Goal: Task Accomplishment & Management: Complete application form

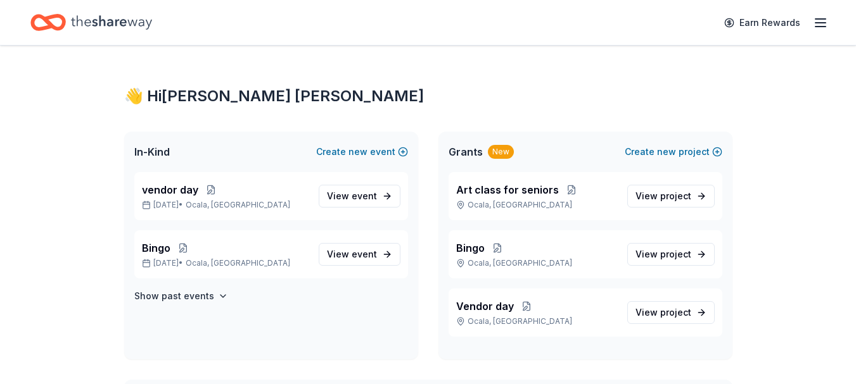
click at [344, 193] on span "View event" at bounding box center [352, 196] width 50 height 15
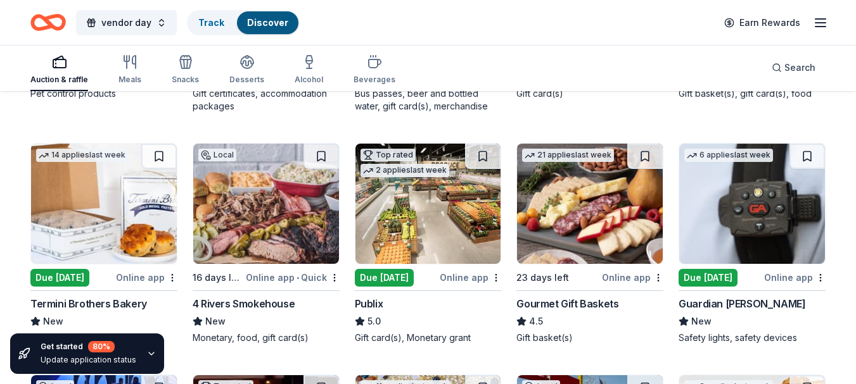
scroll to position [887, 0]
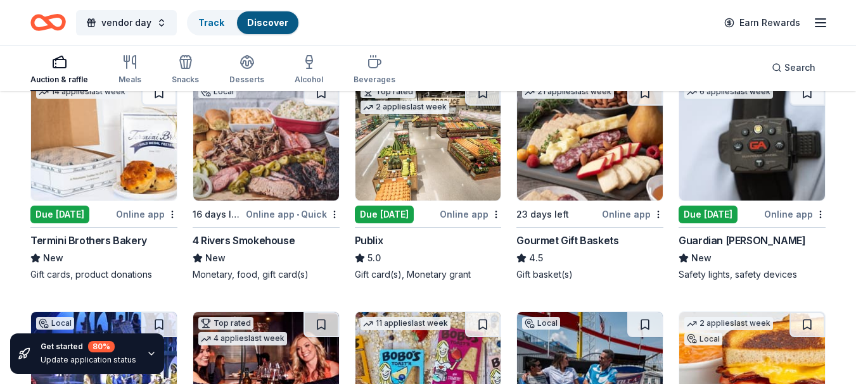
click at [467, 216] on div "Online app" at bounding box center [469, 214] width 61 height 16
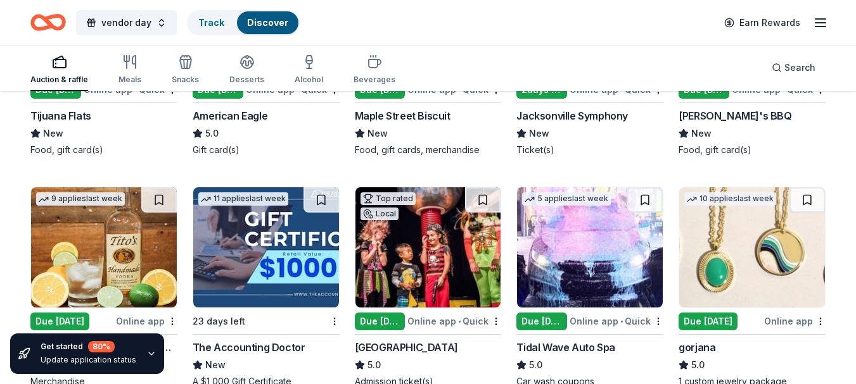
scroll to position [1551, 0]
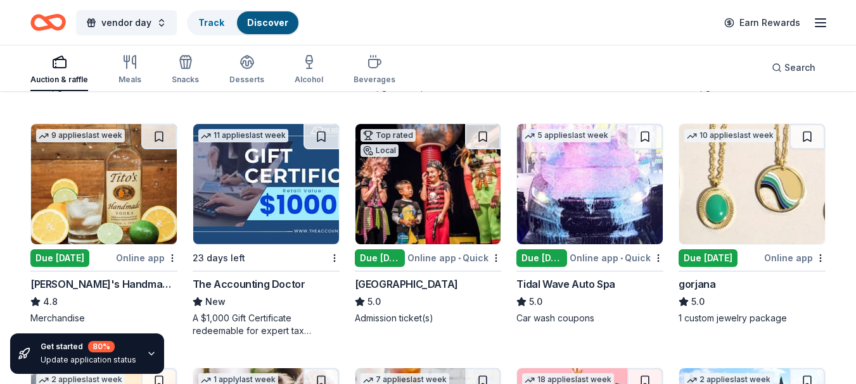
click at [712, 242] on img at bounding box center [752, 184] width 146 height 120
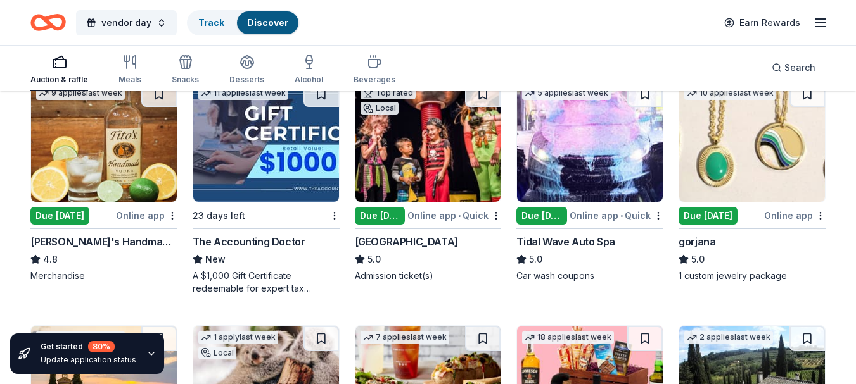
scroll to position [1614, 0]
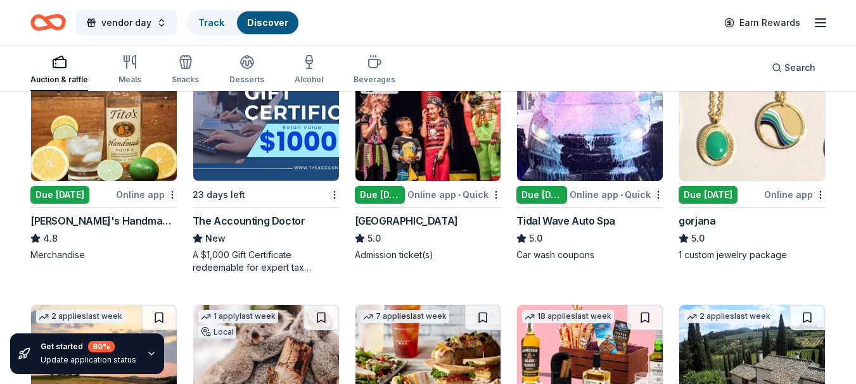
click at [275, 263] on div "A $1,000 Gift Certificate redeemable for expert tax preparation or tax resoluti…" at bounding box center [266, 261] width 147 height 25
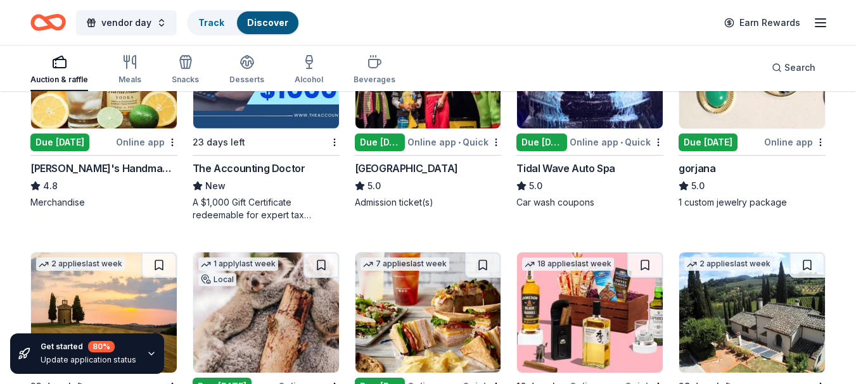
scroll to position [1677, 0]
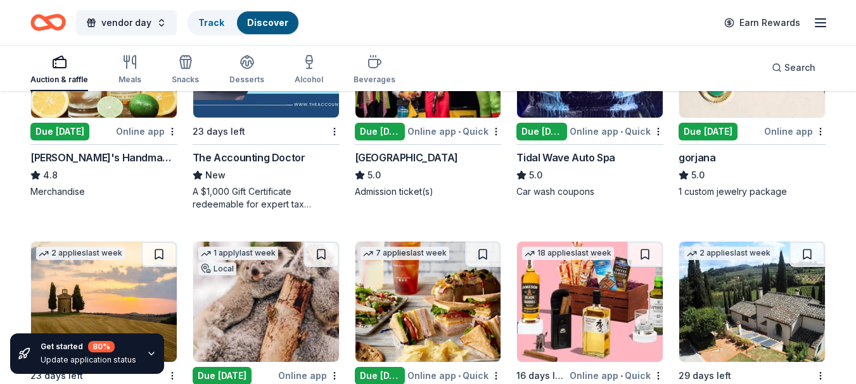
click at [601, 129] on div "Online app • Quick" at bounding box center [616, 131] width 94 height 16
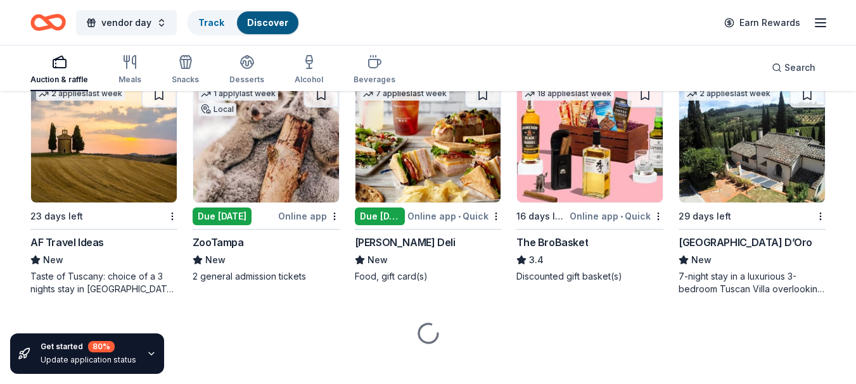
scroll to position [1850, 0]
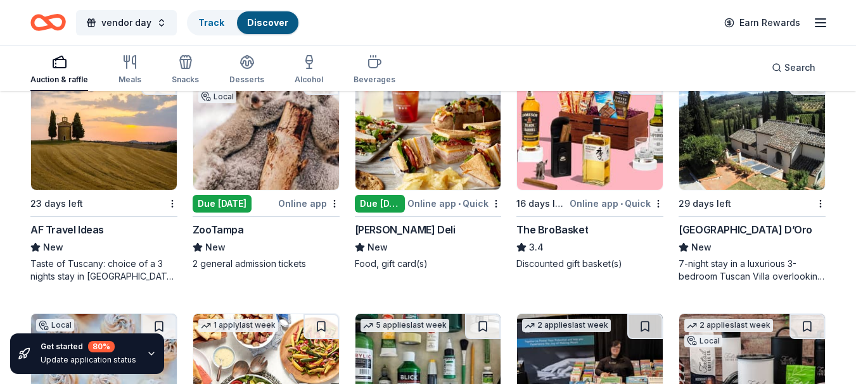
click at [429, 205] on div "Online app • Quick" at bounding box center [454, 204] width 94 height 16
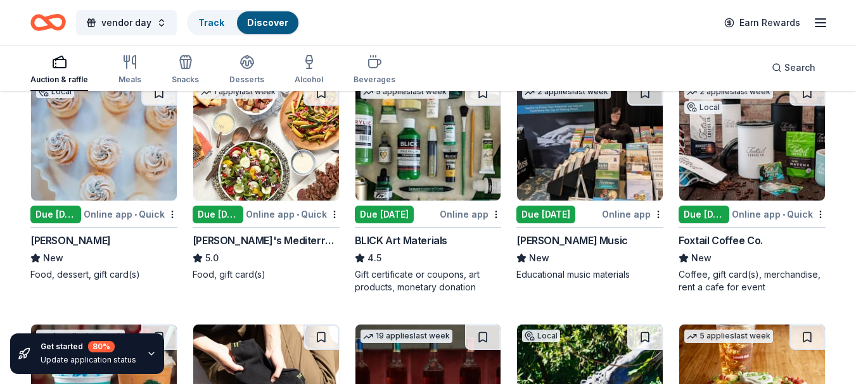
scroll to position [2103, 0]
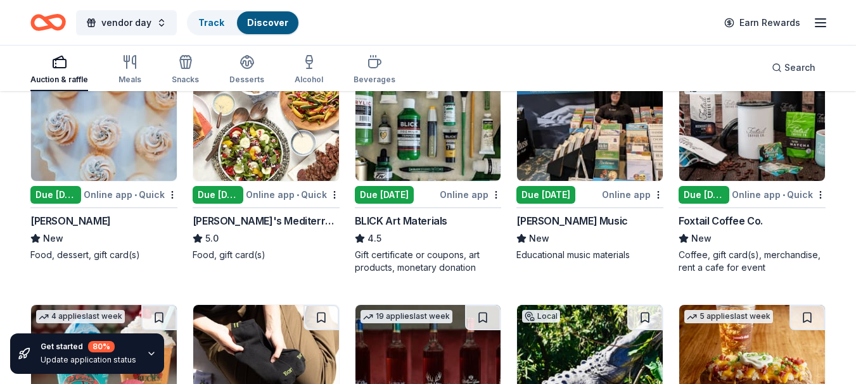
click at [714, 191] on div "Due [DATE]" at bounding box center [703, 195] width 51 height 18
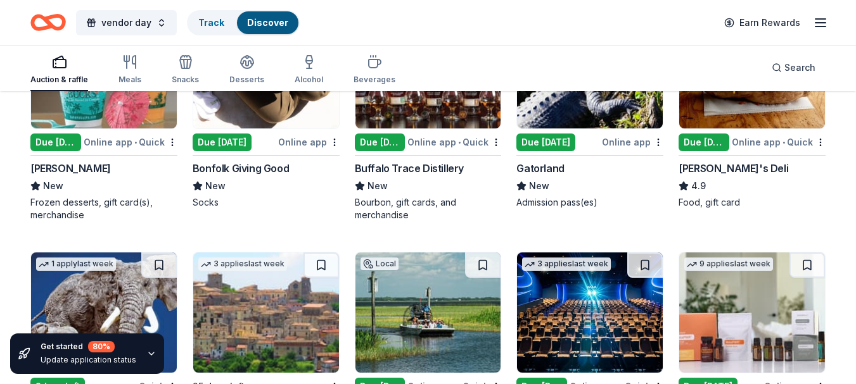
scroll to position [2420, 0]
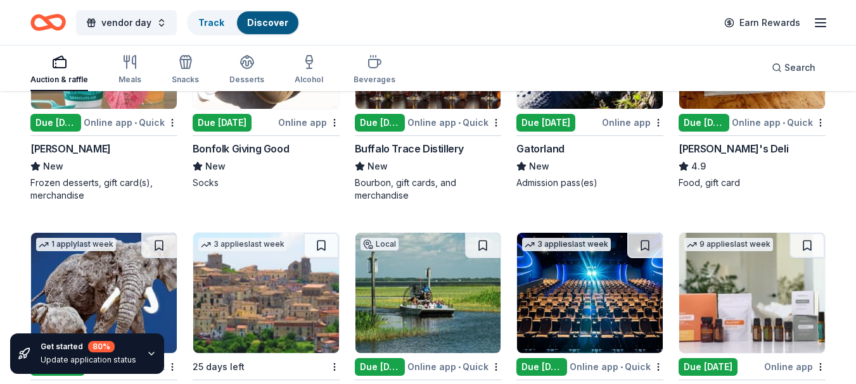
click at [66, 123] on div "Due [DATE]" at bounding box center [55, 123] width 51 height 18
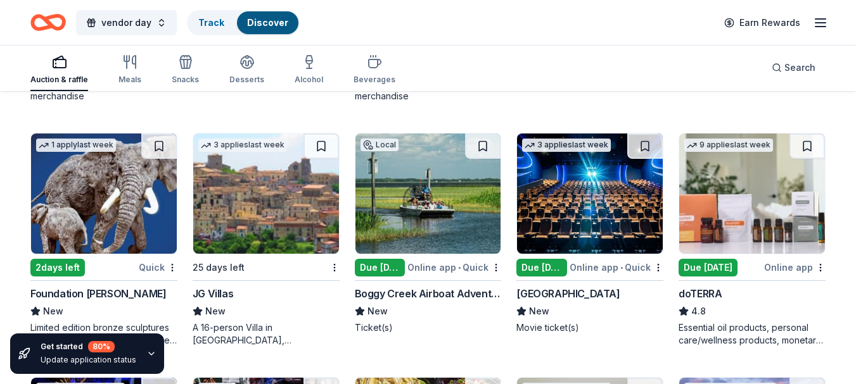
scroll to position [2546, 0]
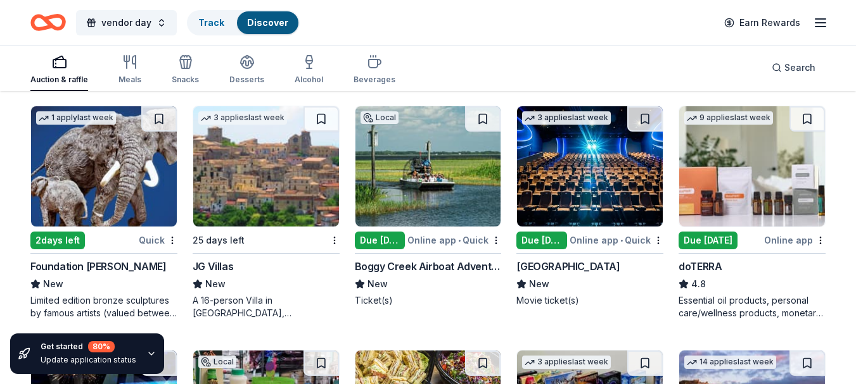
click at [710, 236] on div "Due [DATE]" at bounding box center [707, 241] width 59 height 18
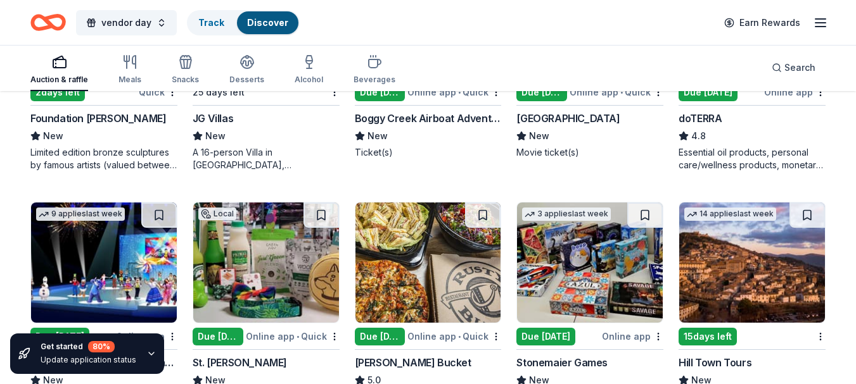
scroll to position [2736, 0]
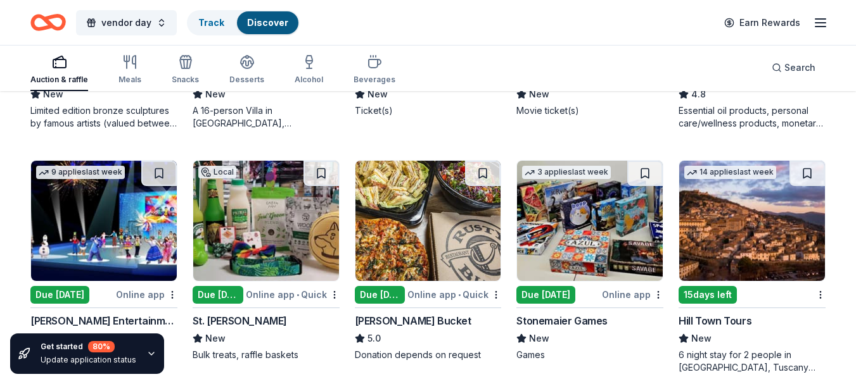
click at [265, 296] on div "Online app • Quick" at bounding box center [293, 295] width 94 height 16
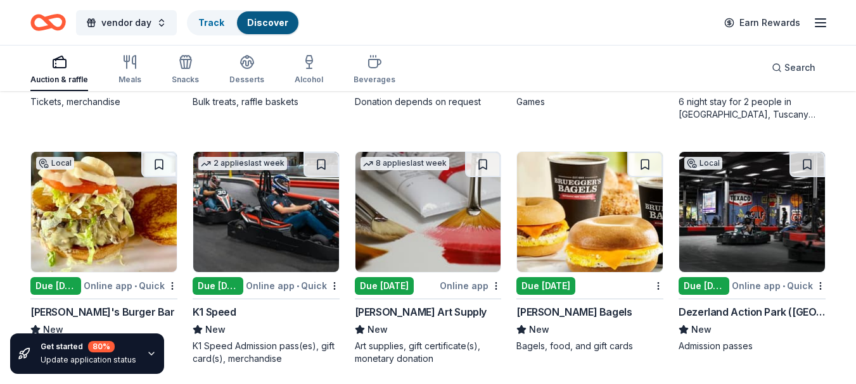
scroll to position [3053, 0]
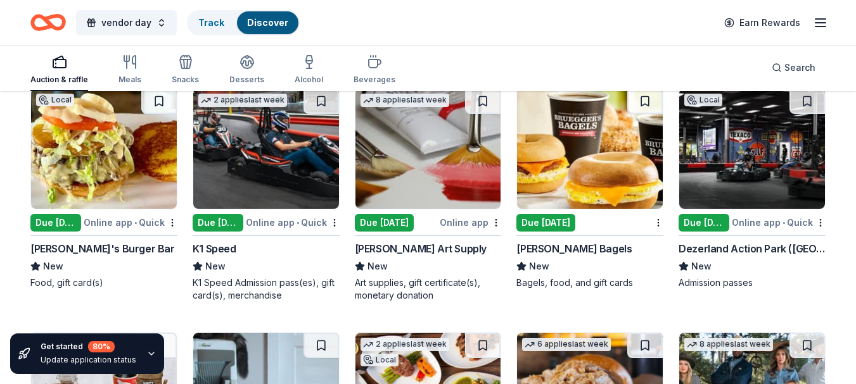
click at [545, 220] on div "Due [DATE]" at bounding box center [545, 223] width 59 height 18
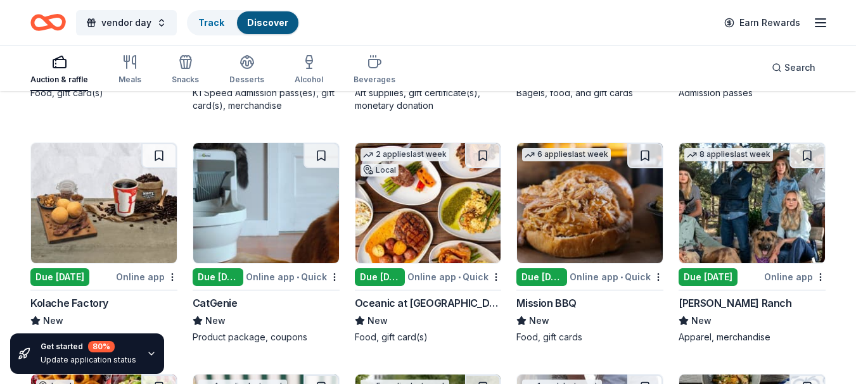
scroll to position [3306, 0]
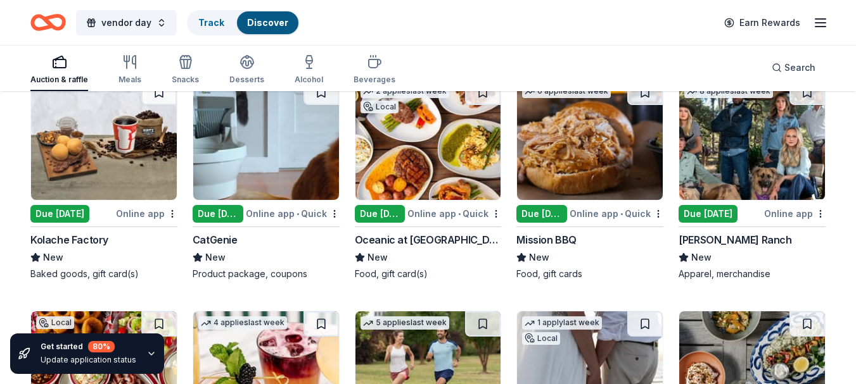
click at [243, 213] on div "Due [DATE]" at bounding box center [218, 214] width 51 height 18
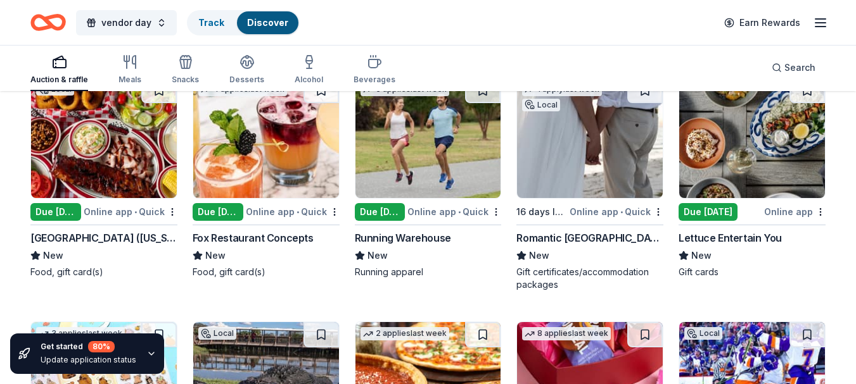
scroll to position [3559, 0]
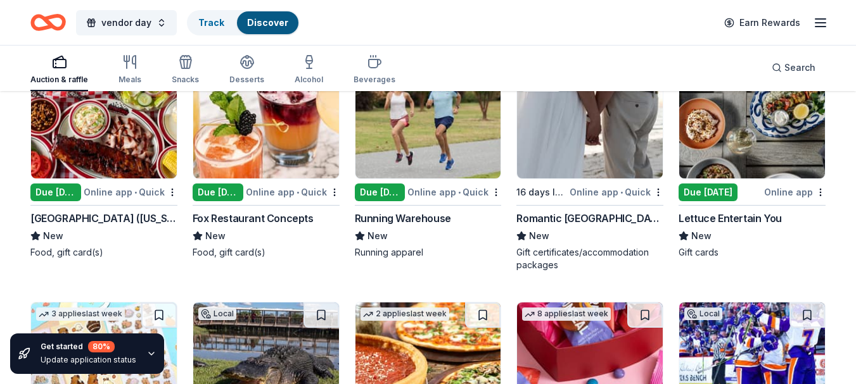
click at [782, 189] on div "Online app" at bounding box center [794, 192] width 61 height 16
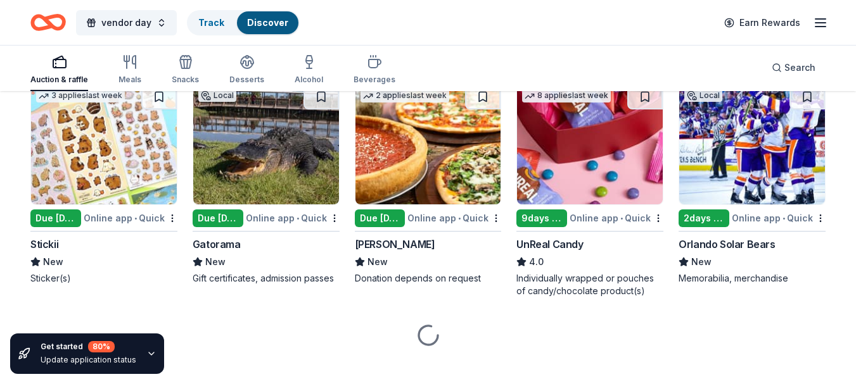
scroll to position [3792, 0]
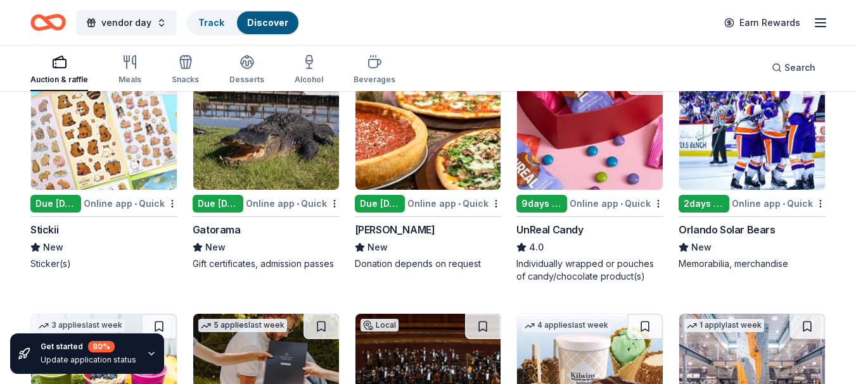
click at [386, 198] on div "Due [DATE]" at bounding box center [380, 204] width 51 height 18
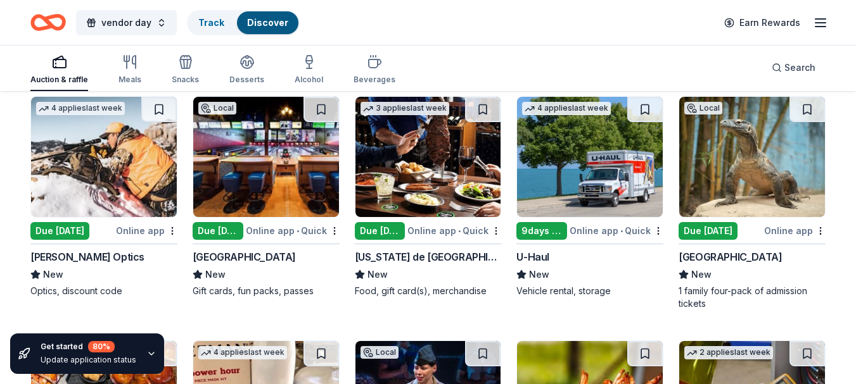
scroll to position [4489, 0]
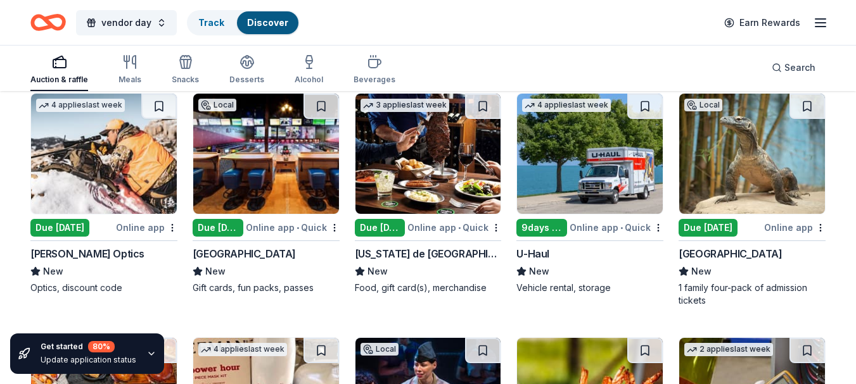
click at [213, 225] on div "Due [DATE]" at bounding box center [218, 228] width 51 height 18
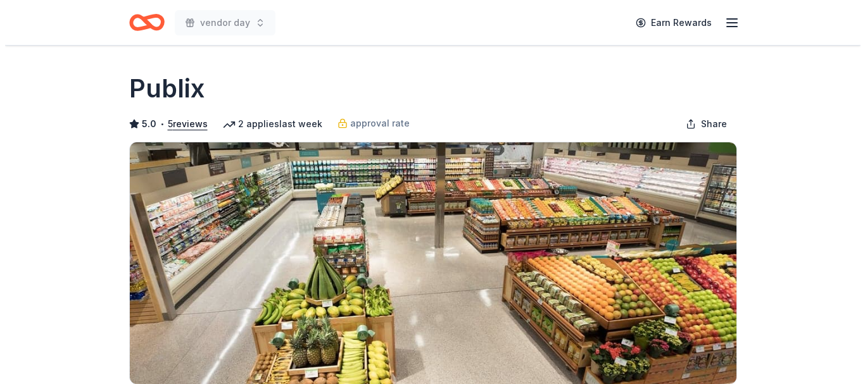
scroll to position [253, 0]
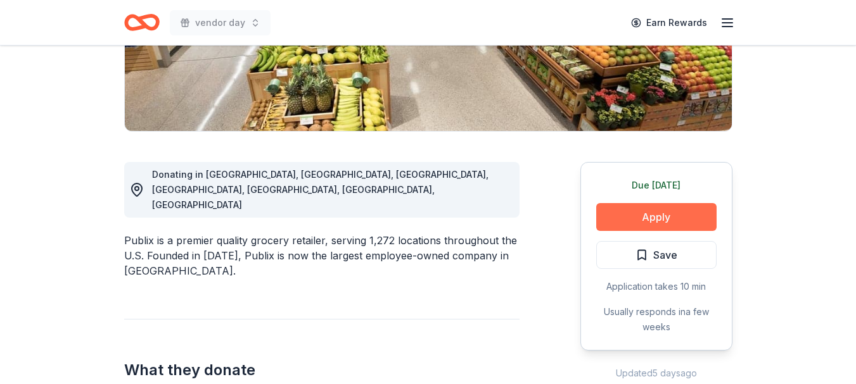
click at [681, 212] on button "Apply" at bounding box center [656, 217] width 120 height 28
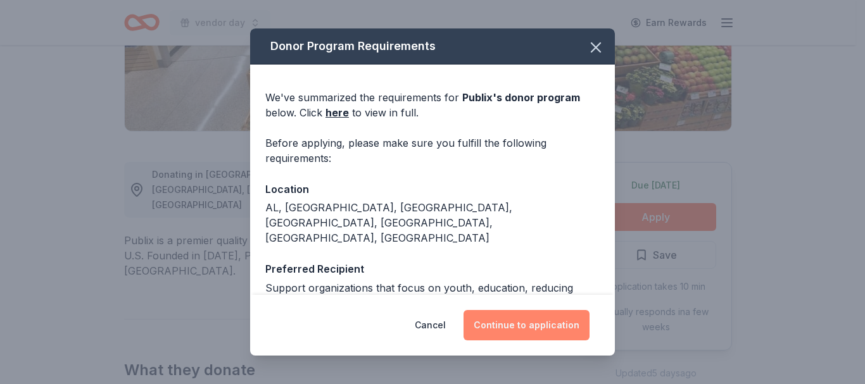
click at [538, 320] on button "Continue to application" at bounding box center [527, 325] width 126 height 30
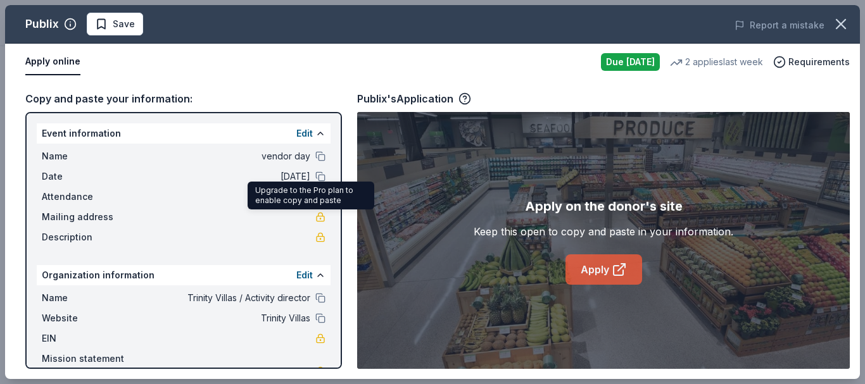
click at [605, 274] on link "Apply" at bounding box center [603, 270] width 77 height 30
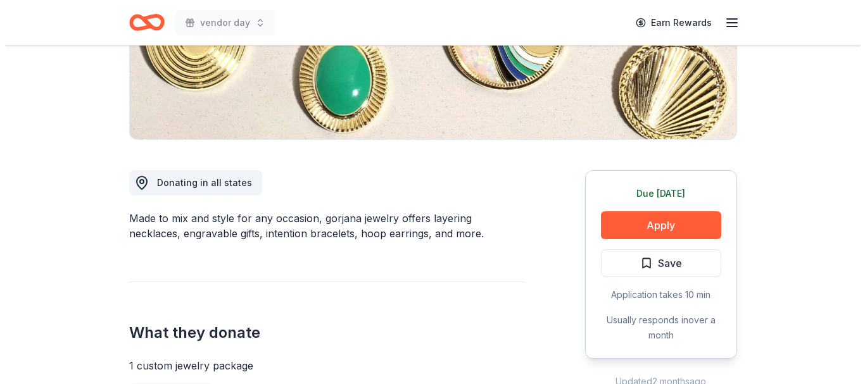
scroll to position [253, 0]
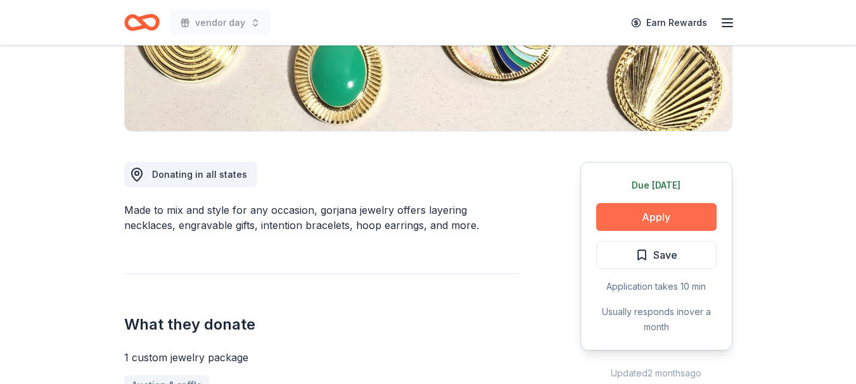
click at [669, 213] on button "Apply" at bounding box center [656, 217] width 120 height 28
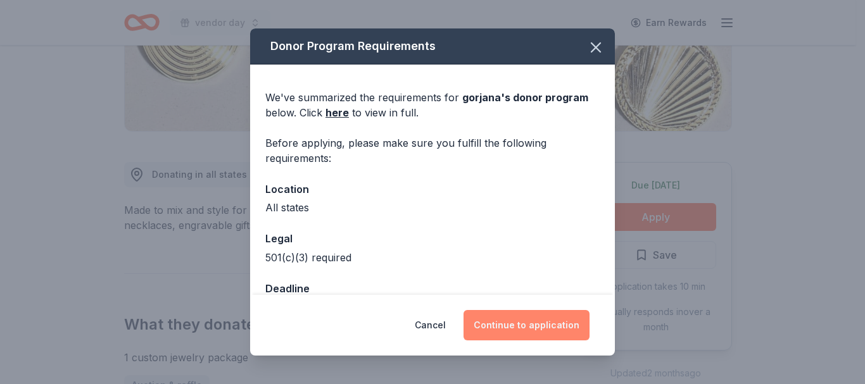
click at [519, 327] on button "Continue to application" at bounding box center [527, 325] width 126 height 30
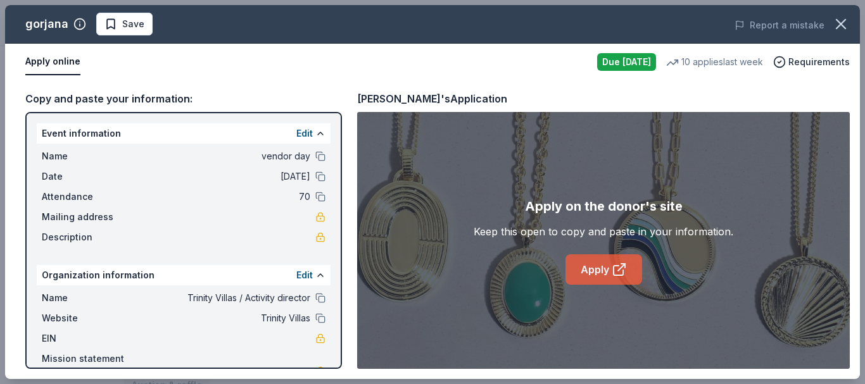
click at [603, 273] on link "Apply" at bounding box center [603, 270] width 77 height 30
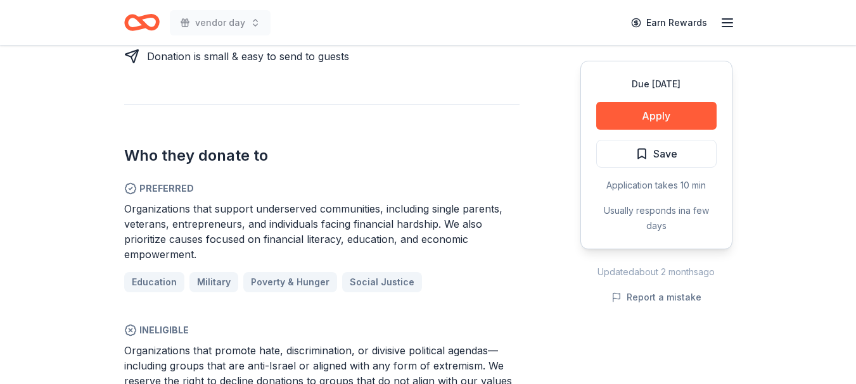
scroll to position [697, 0]
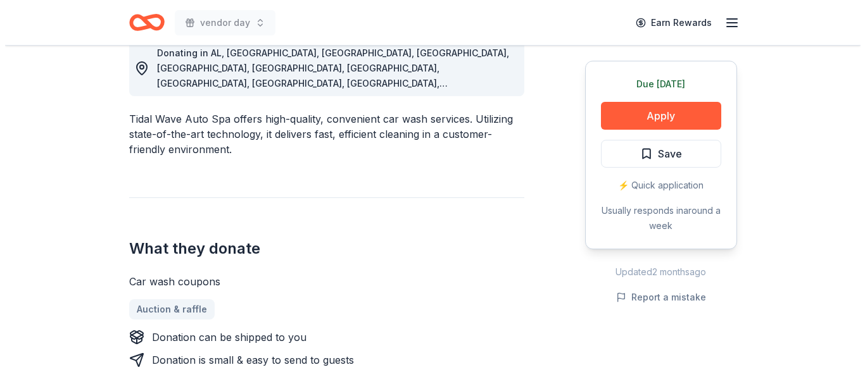
scroll to position [380, 0]
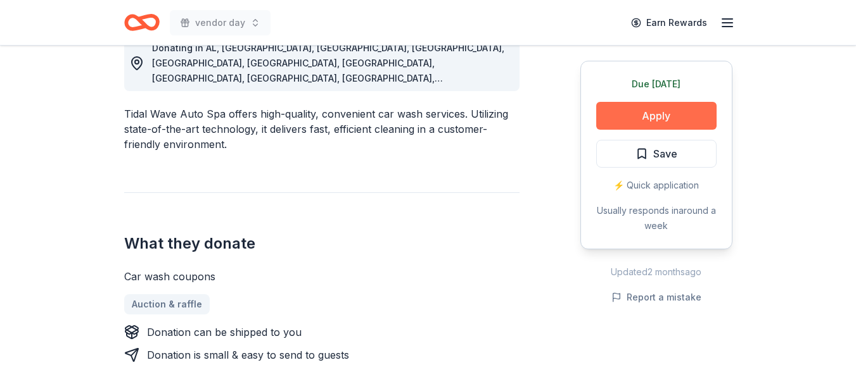
click at [682, 106] on button "Apply" at bounding box center [656, 116] width 120 height 28
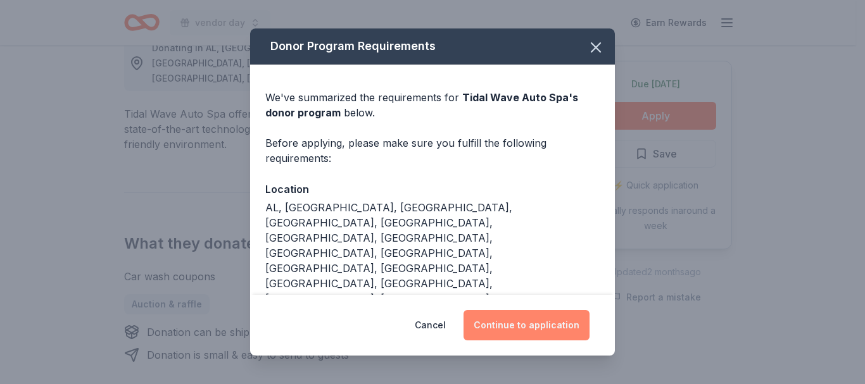
click at [519, 324] on button "Continue to application" at bounding box center [527, 325] width 126 height 30
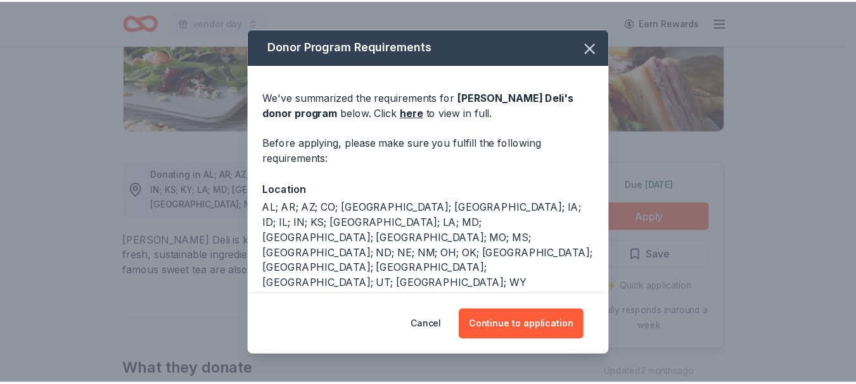
scroll to position [253, 0]
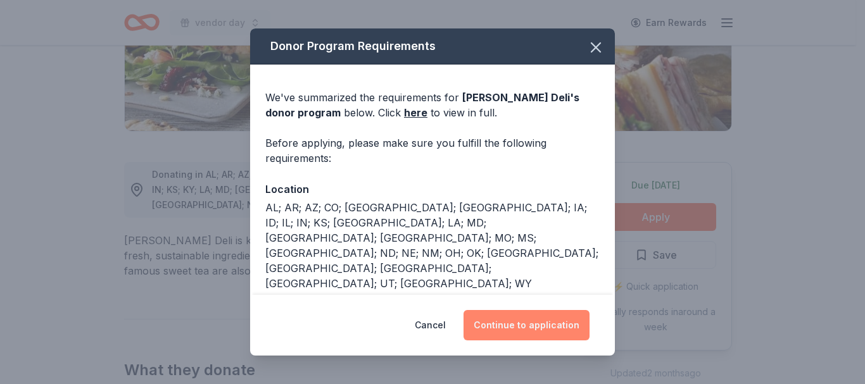
click at [503, 325] on button "Continue to application" at bounding box center [527, 325] width 126 height 30
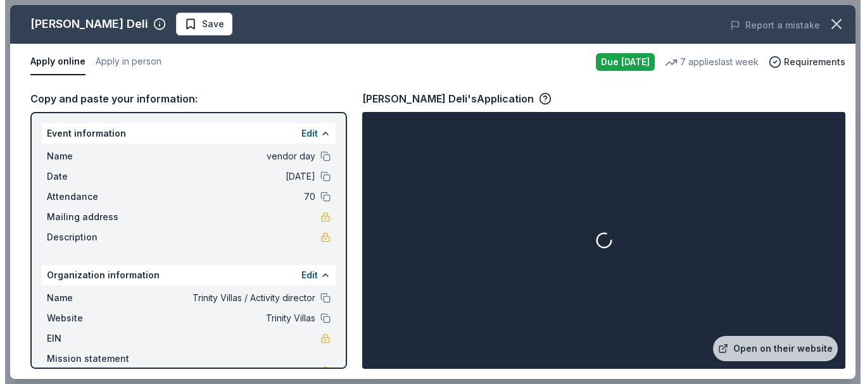
scroll to position [380, 0]
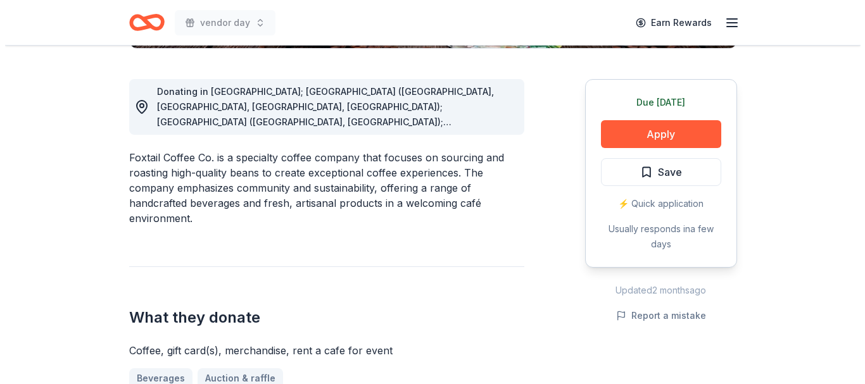
scroll to position [317, 0]
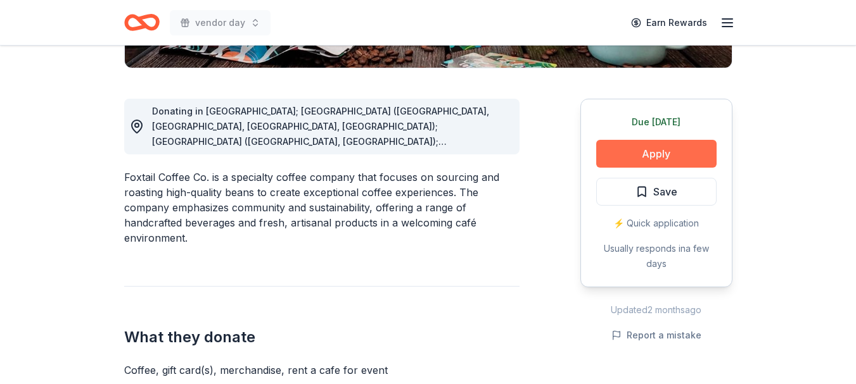
click at [671, 145] on button "Apply" at bounding box center [656, 154] width 120 height 28
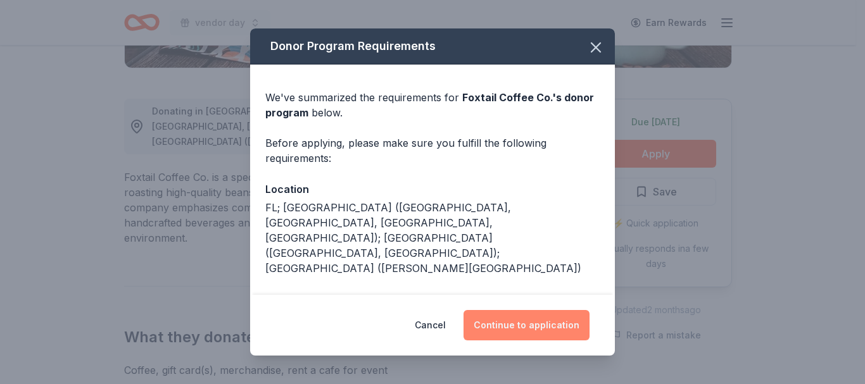
click at [528, 323] on button "Continue to application" at bounding box center [527, 325] width 126 height 30
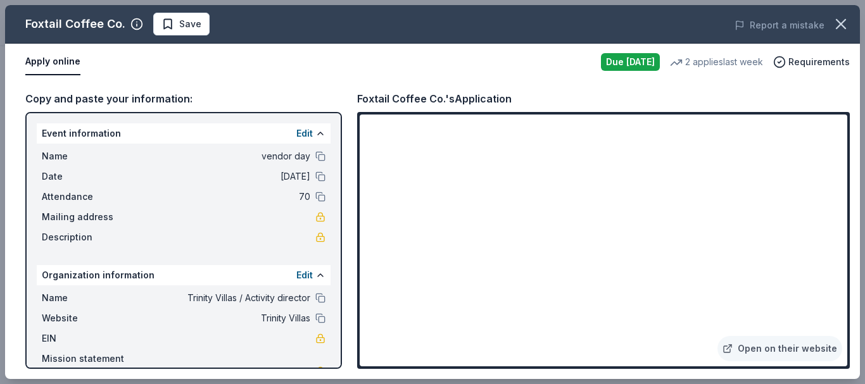
drag, startPoint x: 847, startPoint y: 205, endPoint x: 526, endPoint y: 27, distance: 366.5
click at [526, 27] on div "Foxtail Coffee Co. Save Report a mistake" at bounding box center [432, 24] width 855 height 39
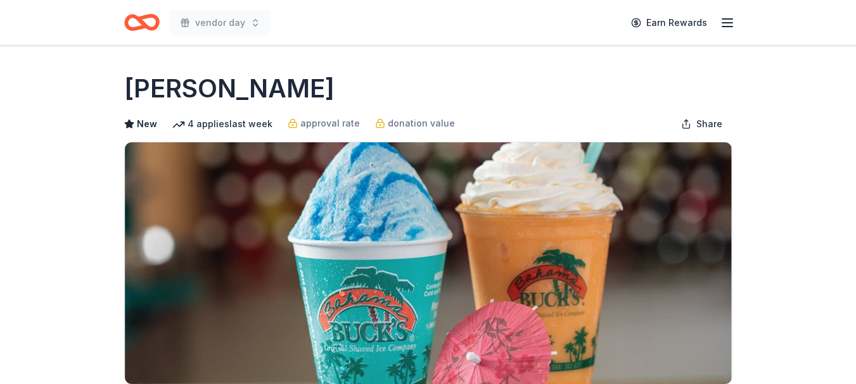
scroll to position [253, 0]
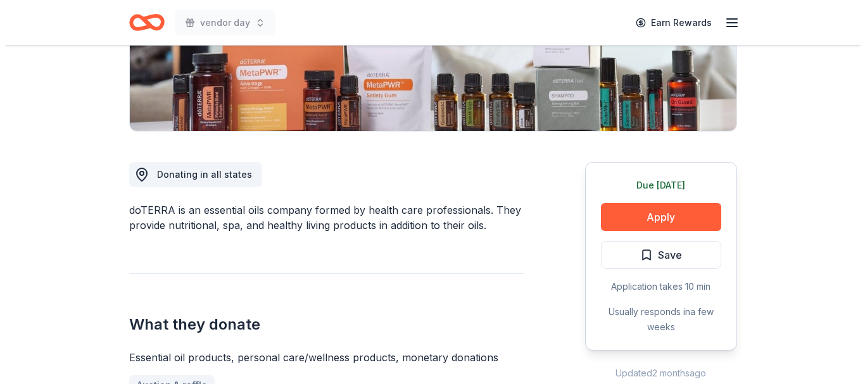
scroll to position [317, 0]
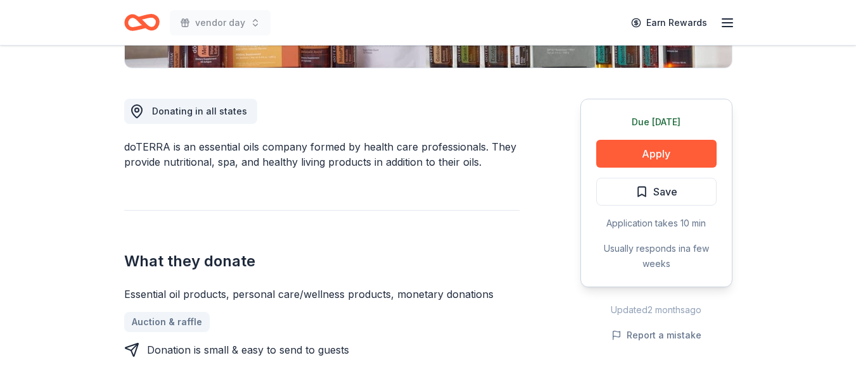
drag, startPoint x: 389, startPoint y: 294, endPoint x: 275, endPoint y: 294, distance: 113.4
click at [275, 294] on div "Essential oil products, personal care/wellness products, monetary donations" at bounding box center [321, 294] width 395 height 15
click at [638, 154] on button "Apply" at bounding box center [656, 154] width 120 height 28
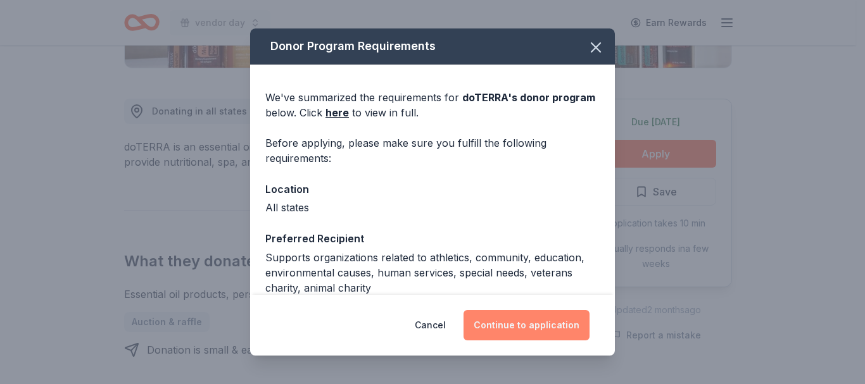
click at [546, 328] on button "Continue to application" at bounding box center [527, 325] width 126 height 30
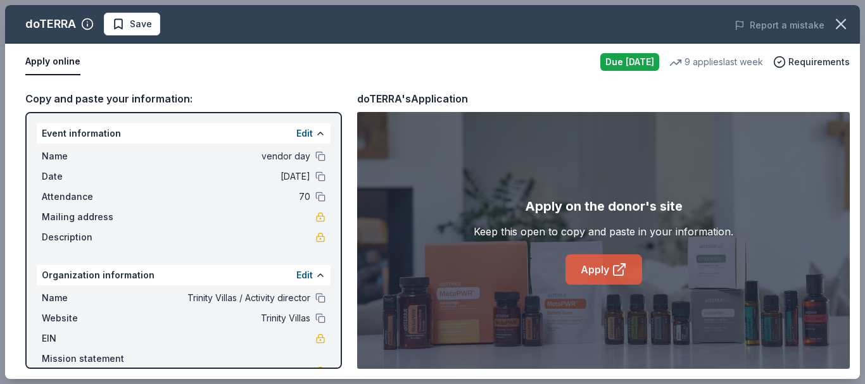
click at [612, 271] on icon at bounding box center [619, 269] width 15 height 15
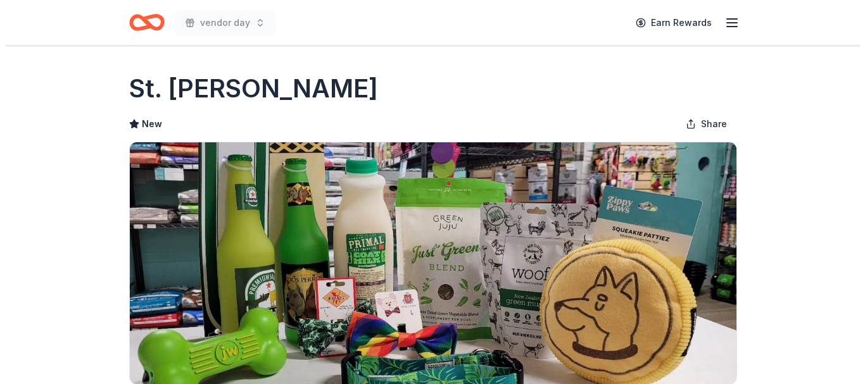
scroll to position [317, 0]
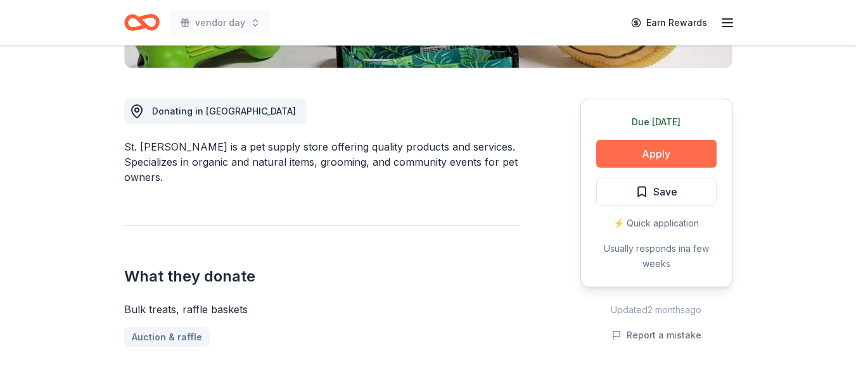
click at [700, 147] on button "Apply" at bounding box center [656, 154] width 120 height 28
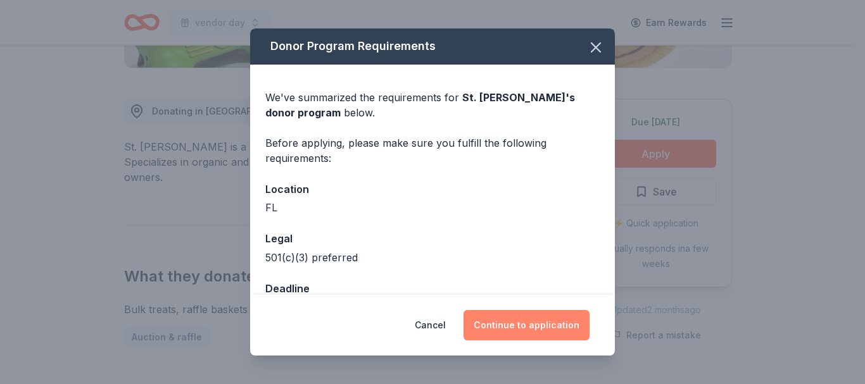
click at [537, 326] on button "Continue to application" at bounding box center [527, 325] width 126 height 30
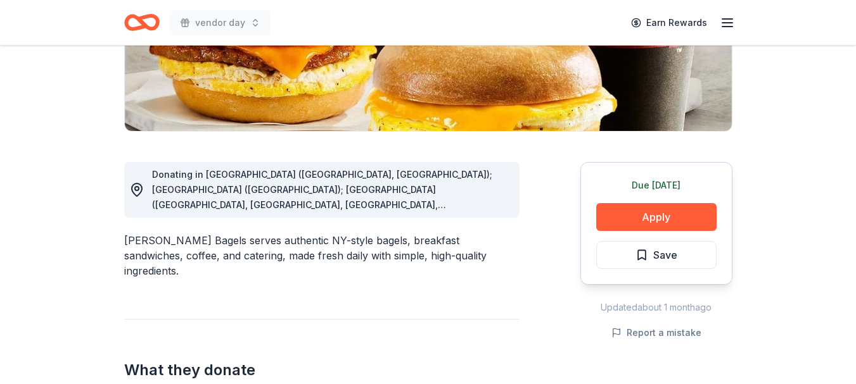
scroll to position [253, 0]
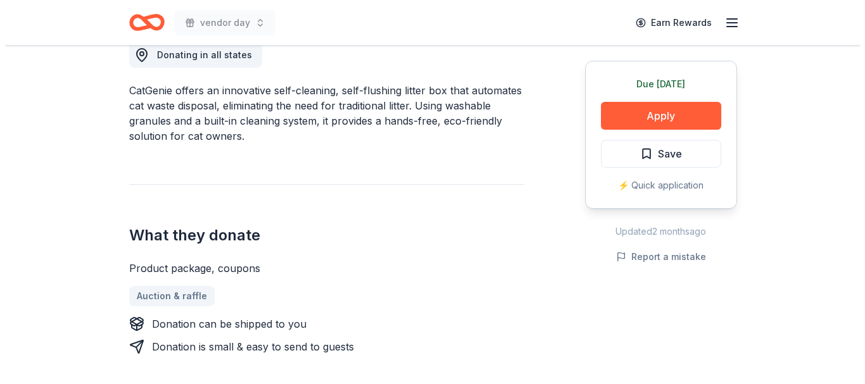
scroll to position [380, 0]
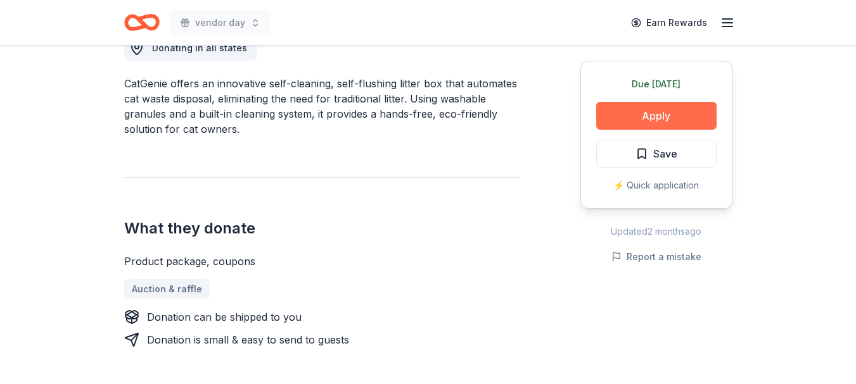
click at [645, 106] on button "Apply" at bounding box center [656, 116] width 120 height 28
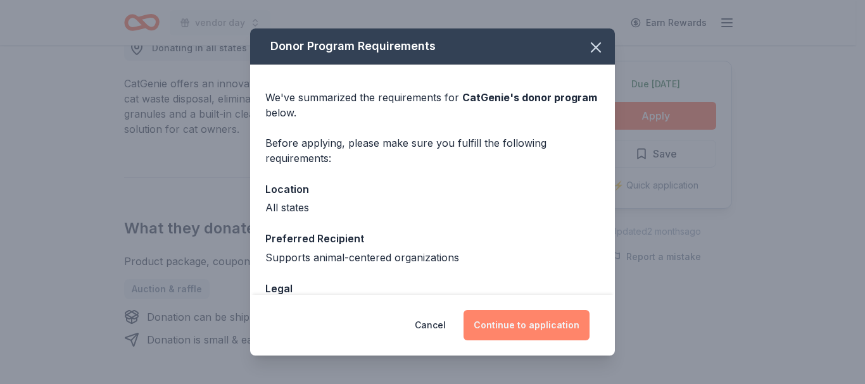
click at [526, 327] on button "Continue to application" at bounding box center [527, 325] width 126 height 30
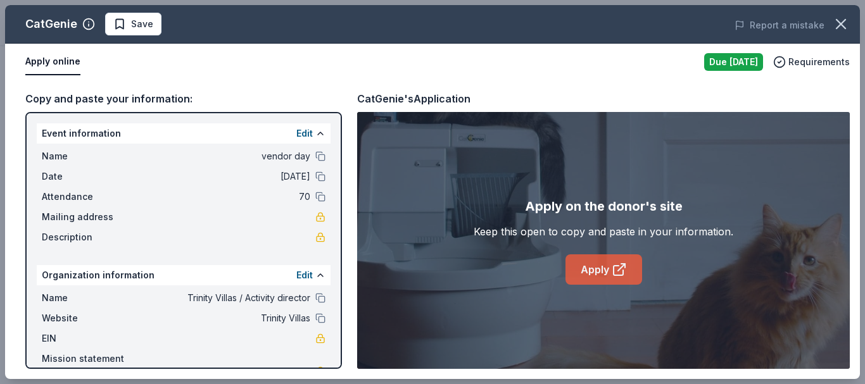
click at [616, 266] on icon at bounding box center [618, 270] width 9 height 9
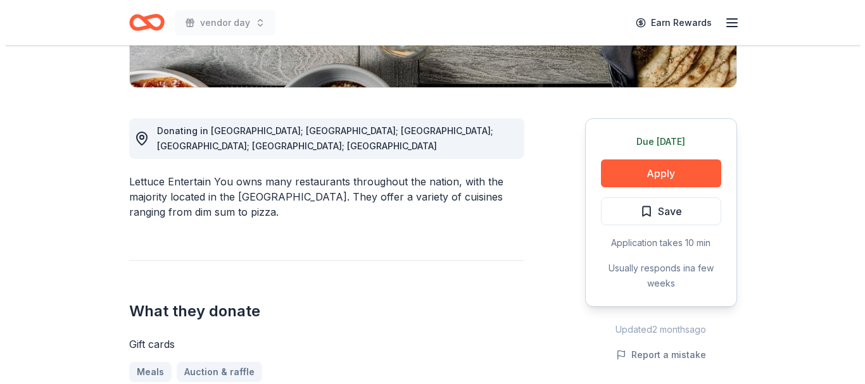
scroll to position [317, 0]
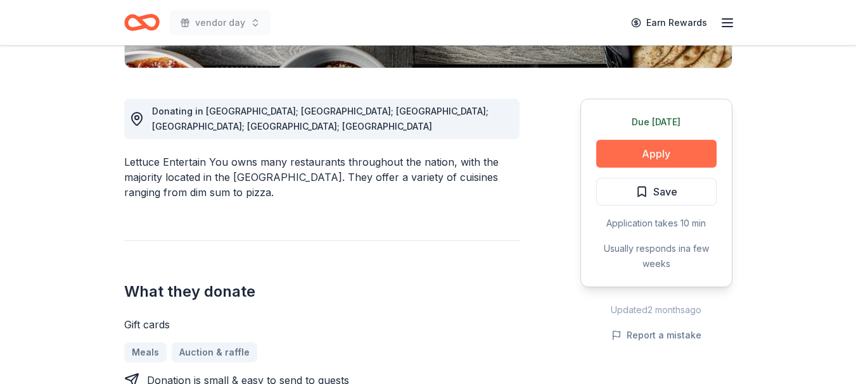
click at [676, 150] on button "Apply" at bounding box center [656, 154] width 120 height 28
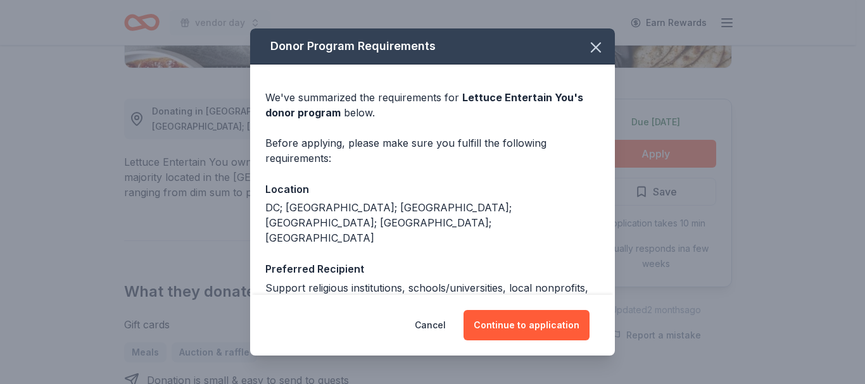
scroll to position [63, 0]
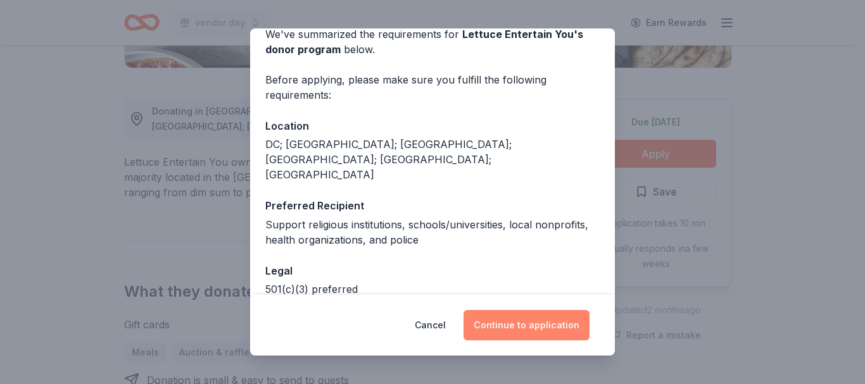
click at [526, 323] on button "Continue to application" at bounding box center [527, 325] width 126 height 30
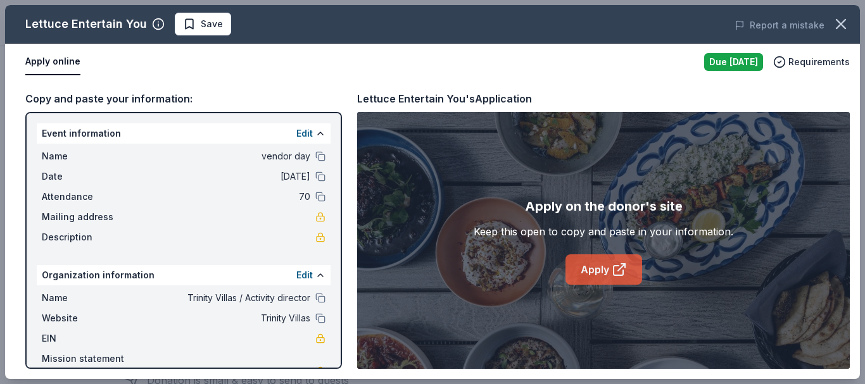
click at [607, 277] on link "Apply" at bounding box center [603, 270] width 77 height 30
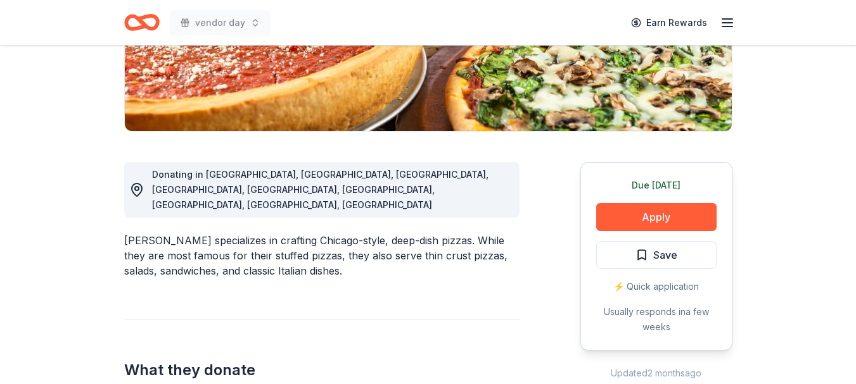
click at [690, 218] on button "Apply" at bounding box center [656, 217] width 120 height 28
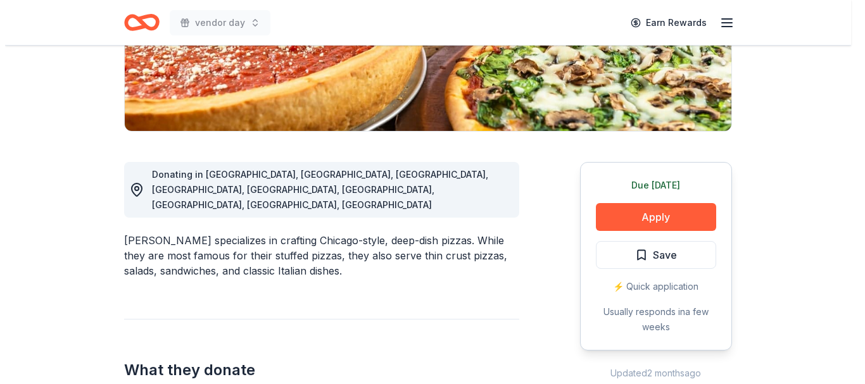
scroll to position [253, 0]
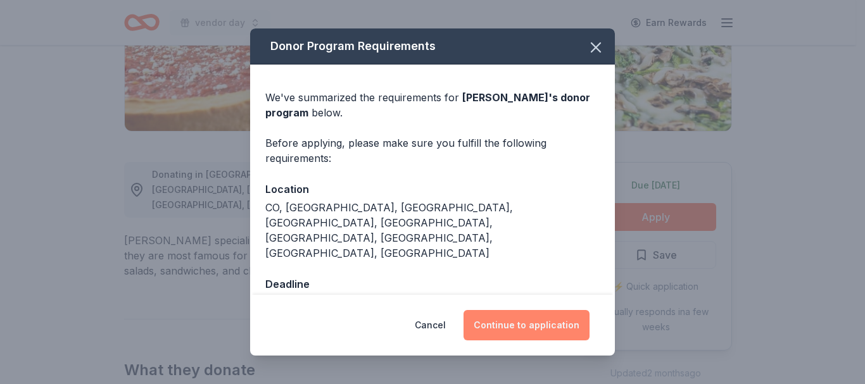
click at [488, 318] on button "Continue to application" at bounding box center [527, 325] width 126 height 30
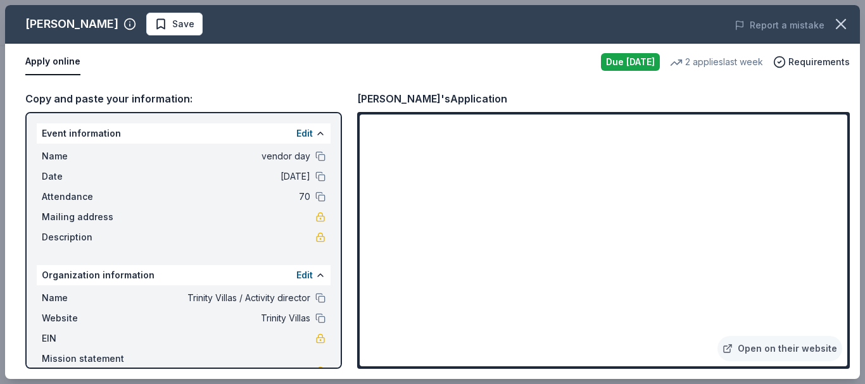
click at [327, 38] on div "Giordano's Save Report a mistake" at bounding box center [432, 24] width 855 height 39
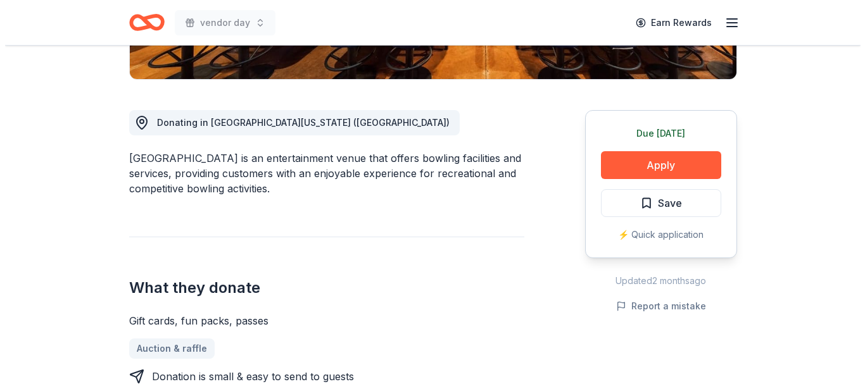
scroll to position [317, 0]
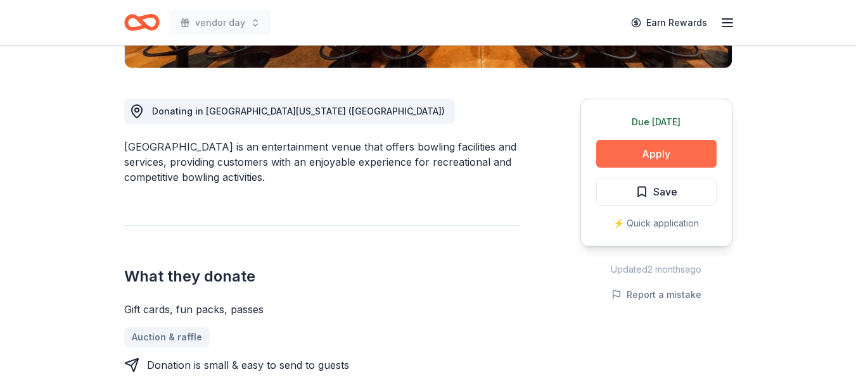
click at [640, 149] on button "Apply" at bounding box center [656, 154] width 120 height 28
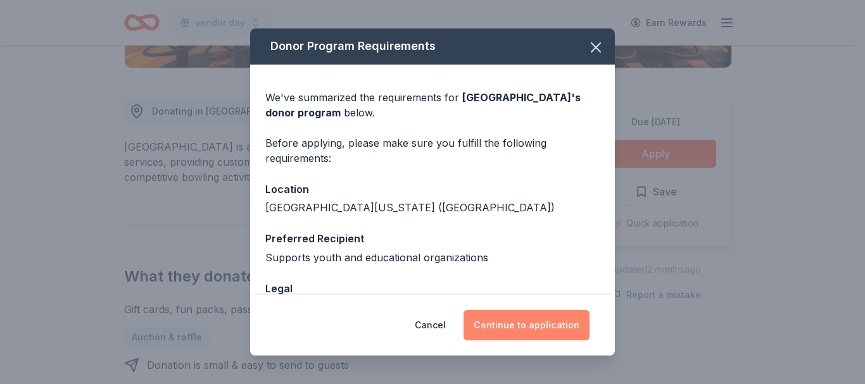
click at [544, 329] on button "Continue to application" at bounding box center [527, 325] width 126 height 30
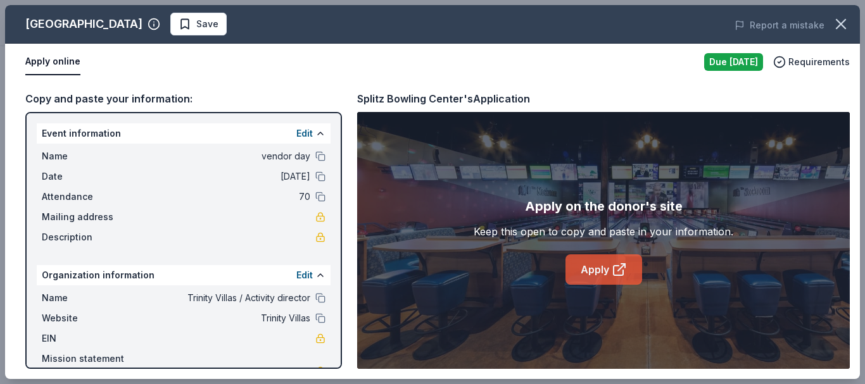
click at [621, 275] on icon at bounding box center [618, 270] width 9 height 9
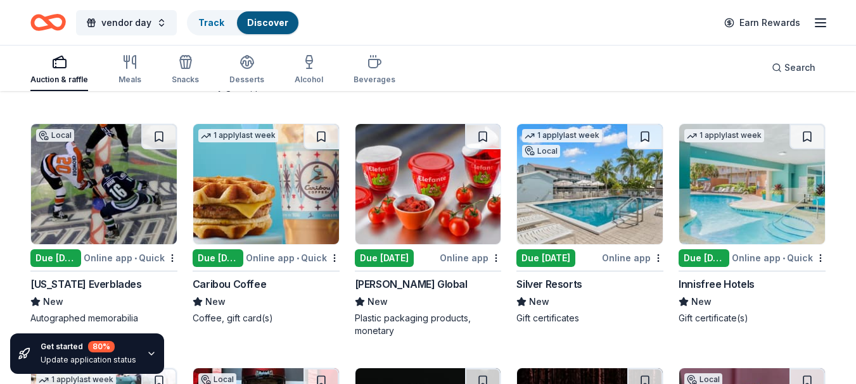
scroll to position [5011, 0]
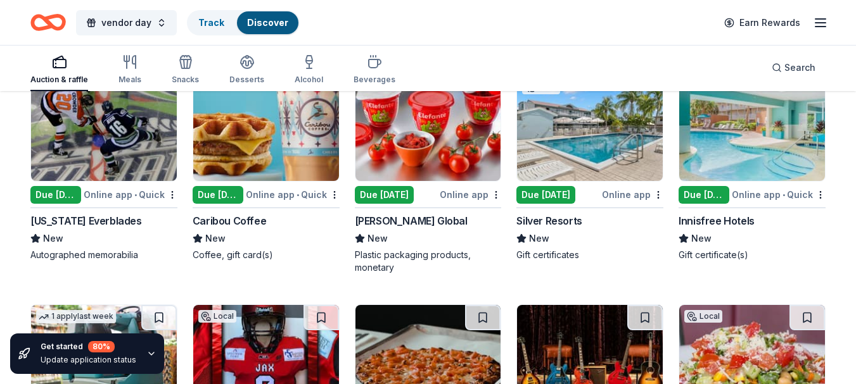
click at [379, 187] on div "Due today" at bounding box center [384, 195] width 59 height 18
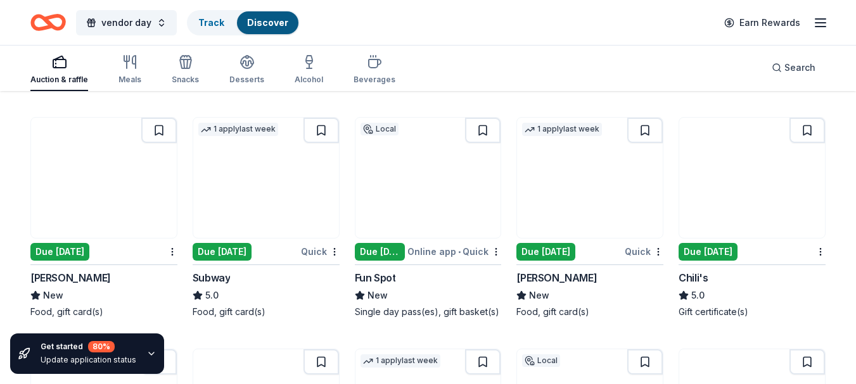
scroll to position [6214, 0]
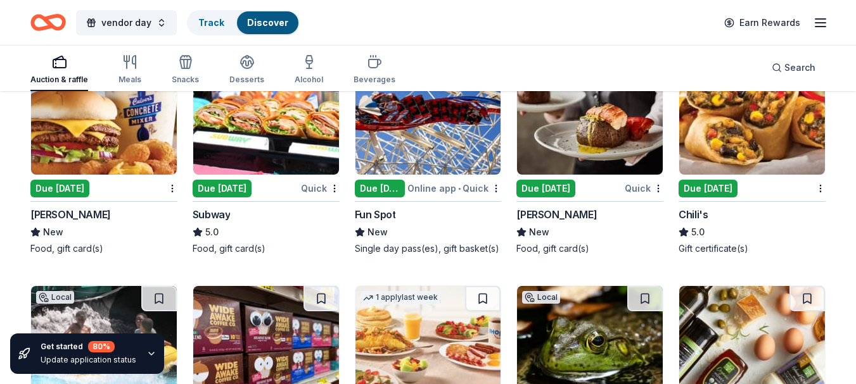
click at [78, 185] on div "Due today" at bounding box center [59, 189] width 59 height 18
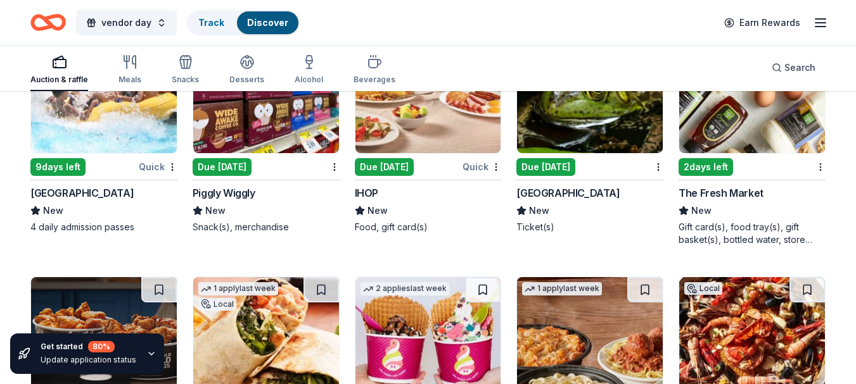
click at [388, 165] on div "Due today" at bounding box center [384, 167] width 59 height 18
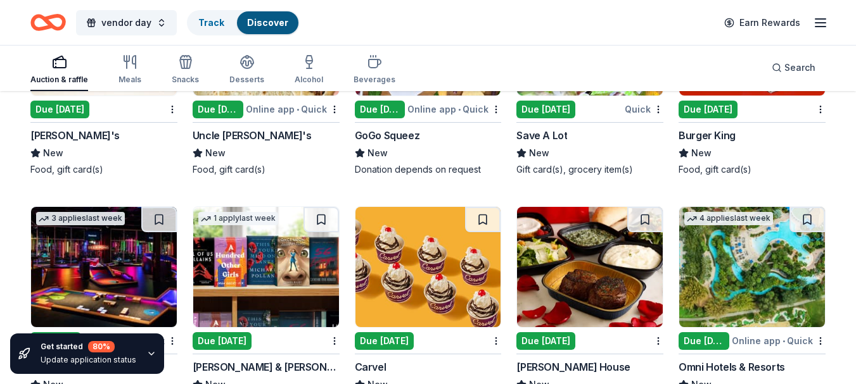
scroll to position [7607, 0]
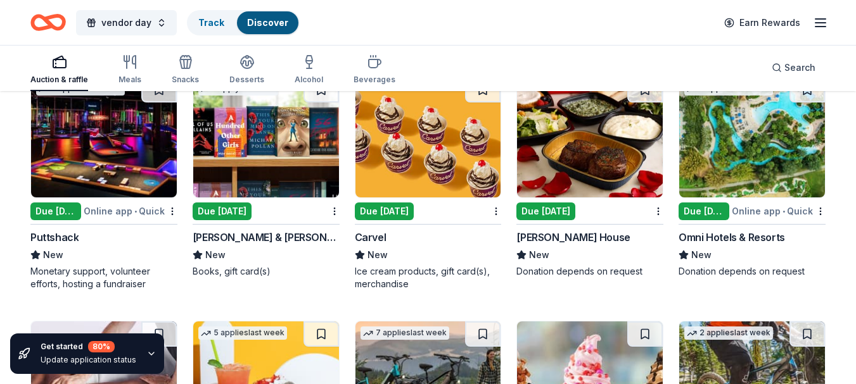
click at [377, 206] on div "Due today" at bounding box center [384, 212] width 59 height 18
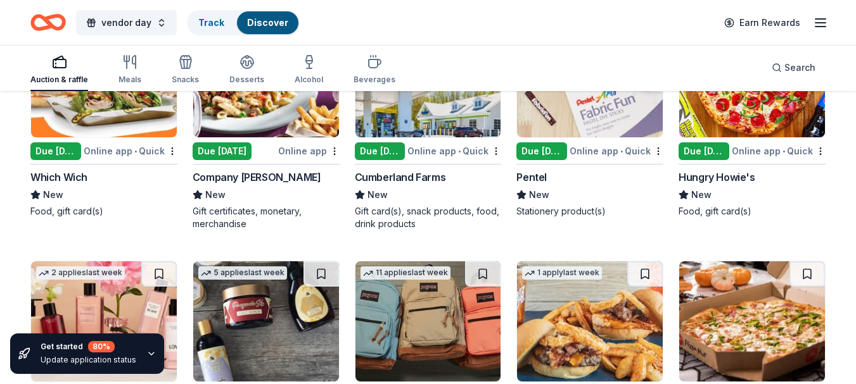
scroll to position [8167, 0]
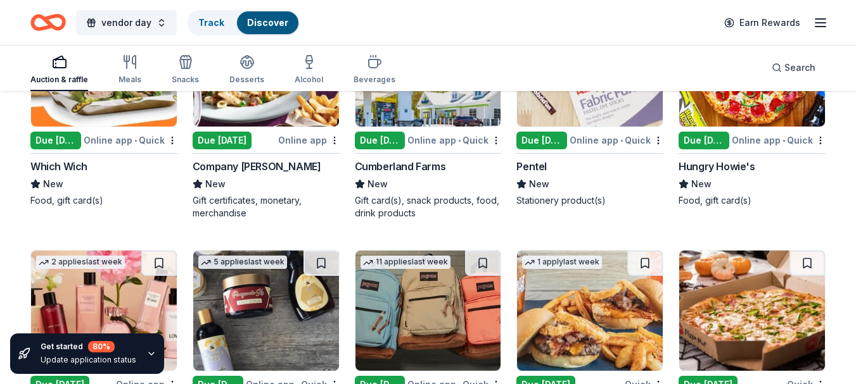
click at [705, 132] on div "Due today" at bounding box center [703, 141] width 51 height 18
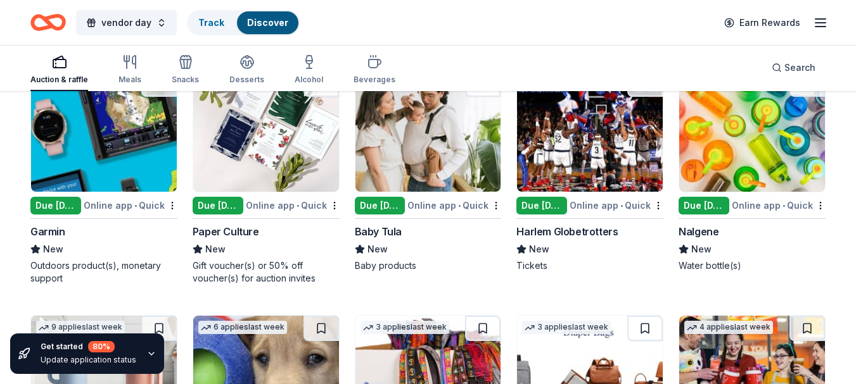
scroll to position [9335, 0]
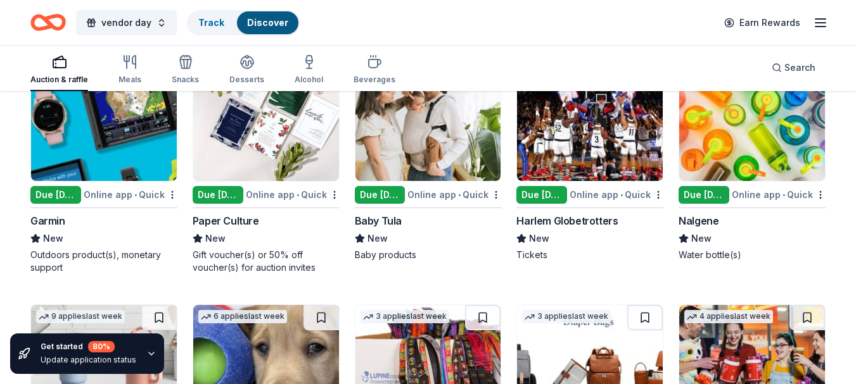
click at [260, 258] on div "Gift voucher(s) or 50% off voucher(s) for auction invites" at bounding box center [266, 261] width 147 height 25
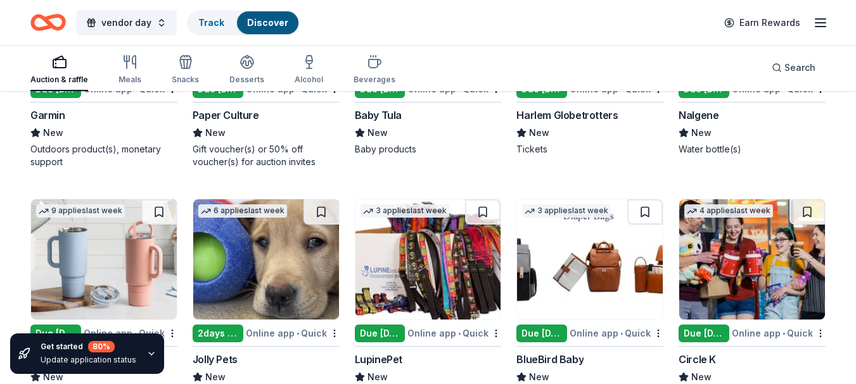
scroll to position [9525, 0]
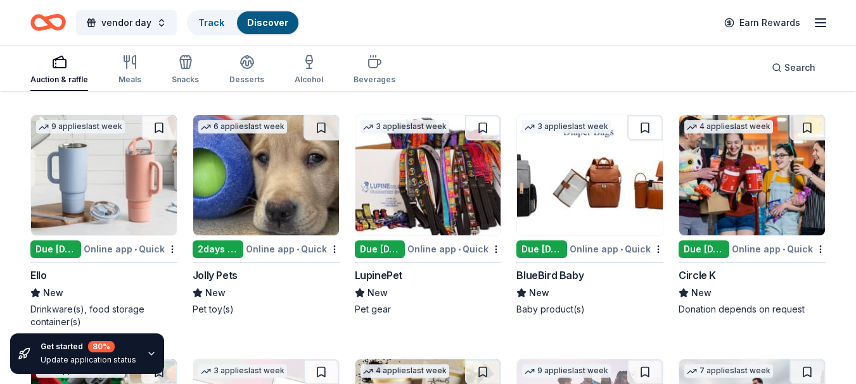
click at [393, 256] on div "Due today" at bounding box center [380, 250] width 51 height 18
click at [281, 246] on div "Online app • Quick" at bounding box center [293, 249] width 94 height 16
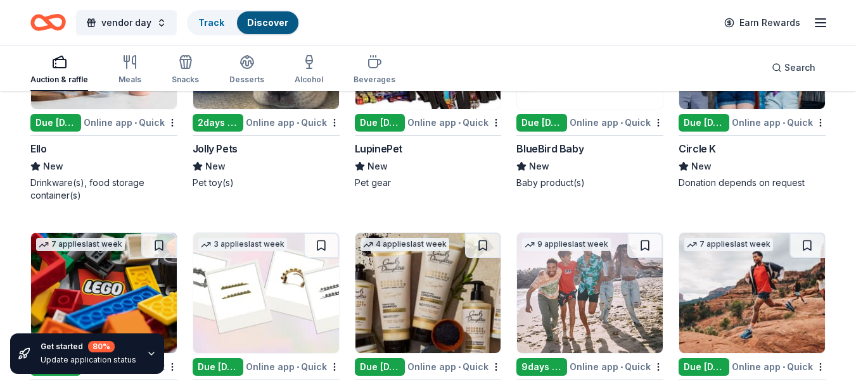
click at [43, 118] on div "Due today" at bounding box center [55, 123] width 51 height 18
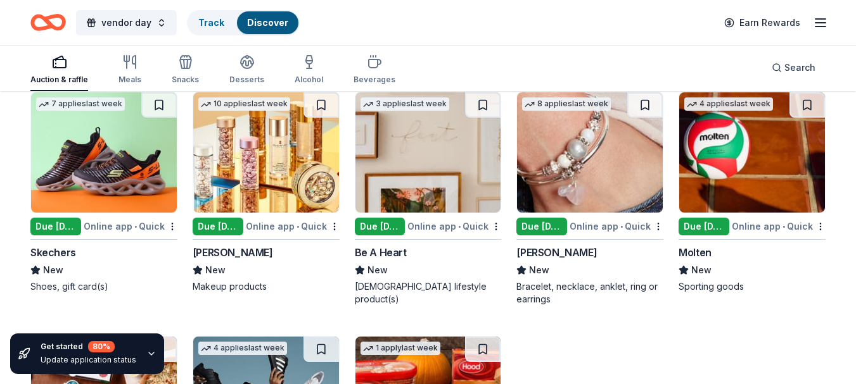
scroll to position [10284, 0]
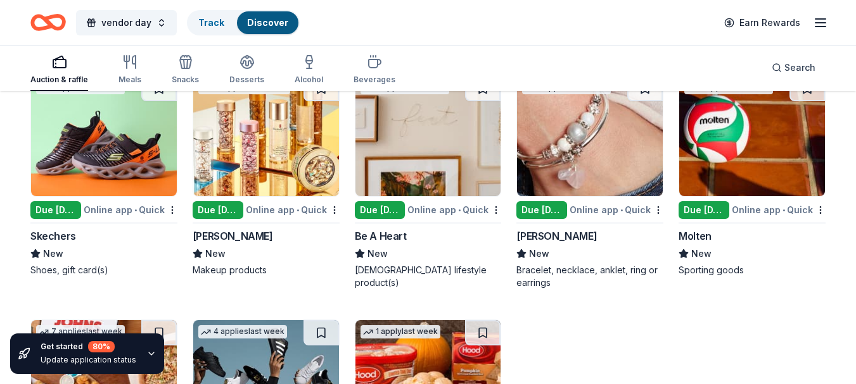
click at [369, 212] on div "Due today" at bounding box center [380, 210] width 51 height 18
click at [601, 210] on div "Online app • Quick" at bounding box center [616, 210] width 94 height 16
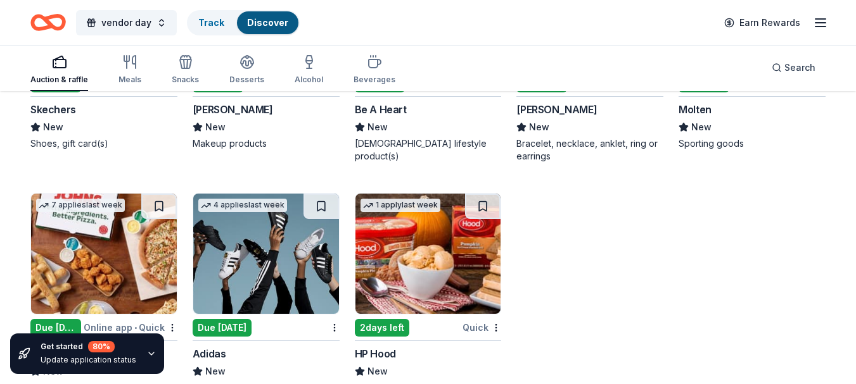
click at [261, 104] on div "[PERSON_NAME]" at bounding box center [233, 109] width 80 height 15
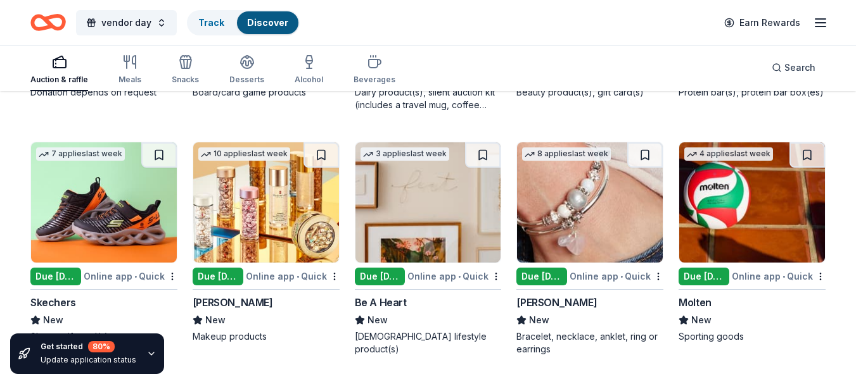
scroll to position [10320, 0]
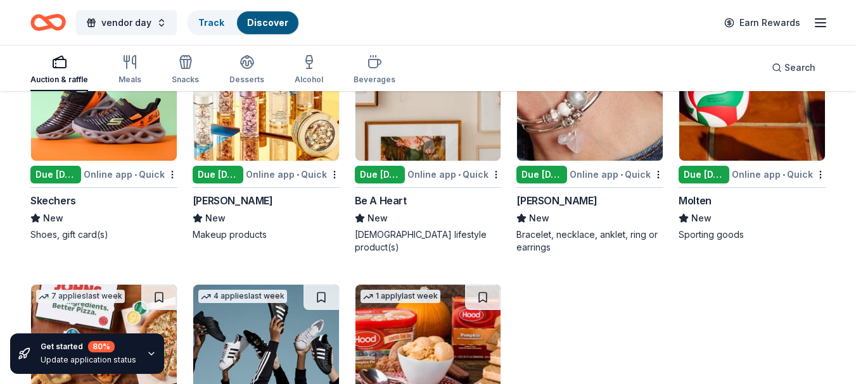
click at [134, 168] on div "Online app • Quick" at bounding box center [131, 175] width 94 height 16
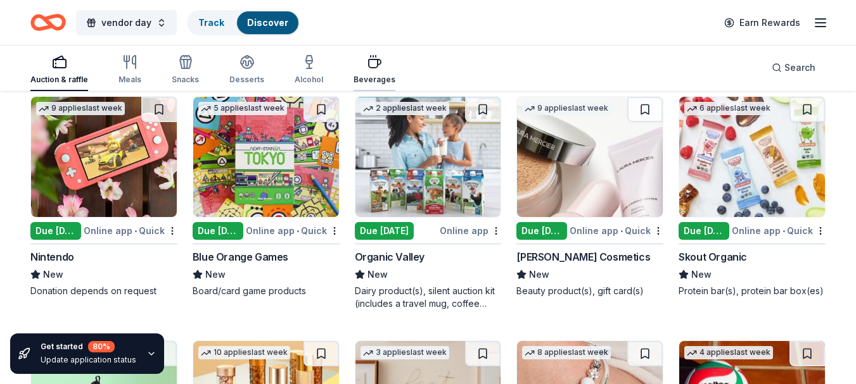
scroll to position [10003, 0]
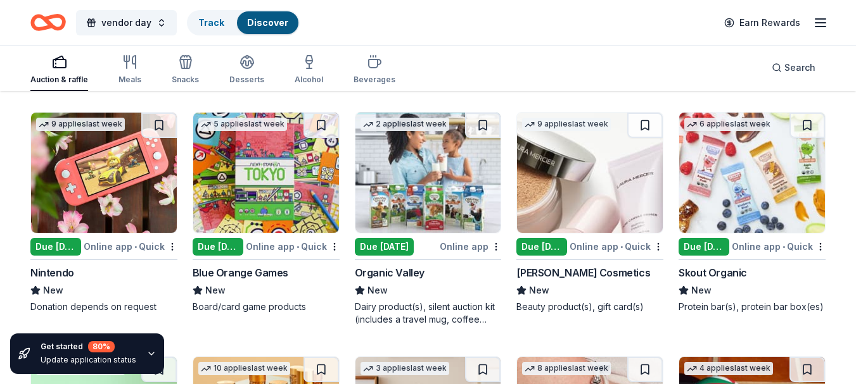
click at [581, 270] on div "[PERSON_NAME] Cosmetics" at bounding box center [583, 272] width 134 height 15
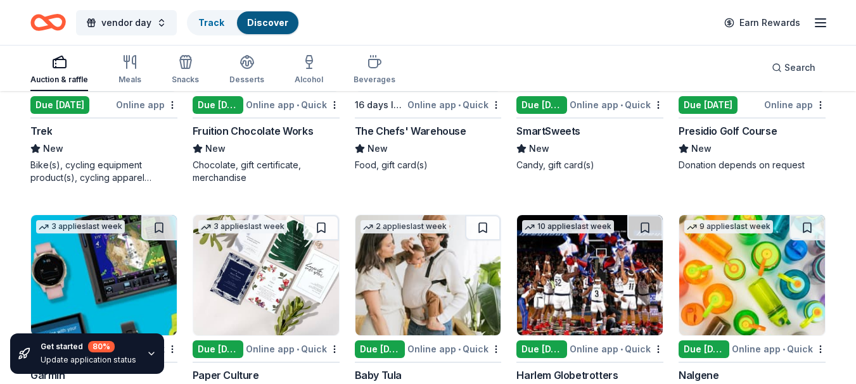
scroll to position [9243, 0]
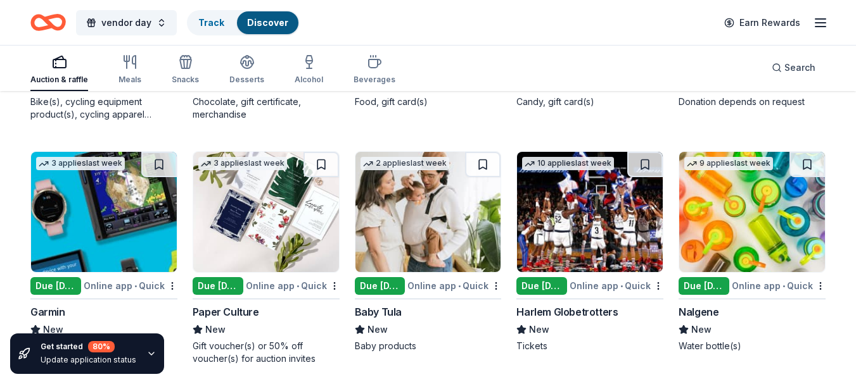
click at [764, 264] on img at bounding box center [752, 212] width 146 height 120
click at [122, 67] on icon "button" at bounding box center [129, 61] width 15 height 15
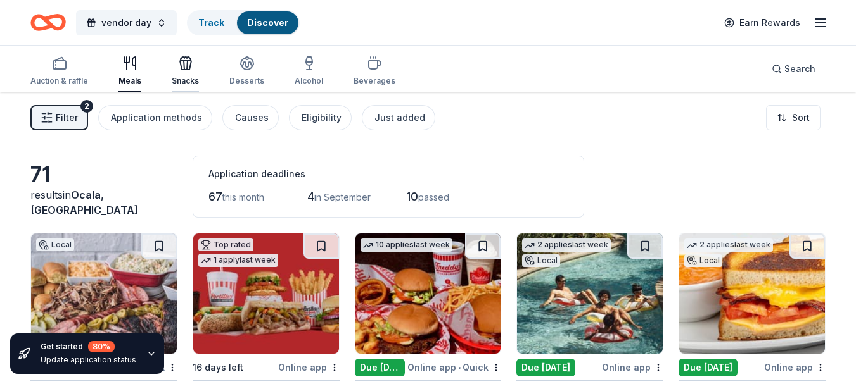
click at [184, 83] on div "Snacks" at bounding box center [185, 81] width 27 height 10
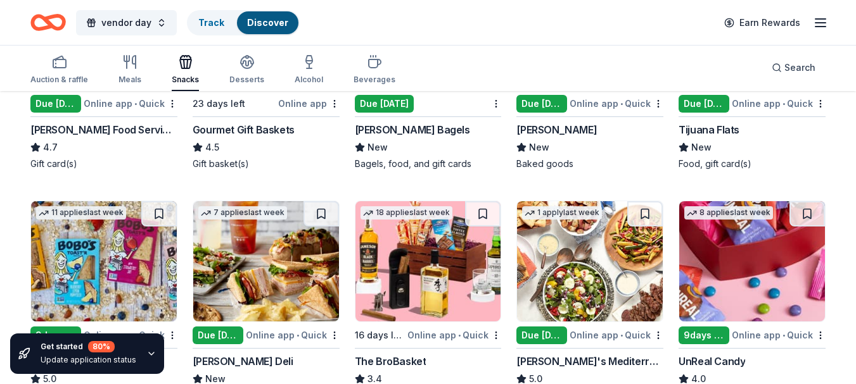
scroll to position [570, 0]
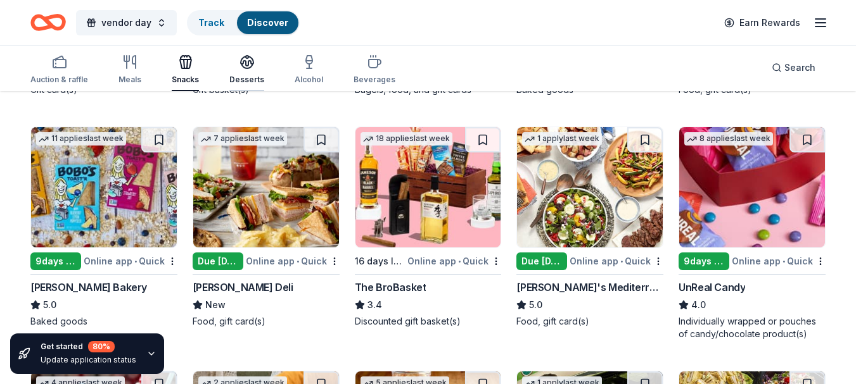
click at [248, 64] on icon "button" at bounding box center [247, 60] width 13 height 9
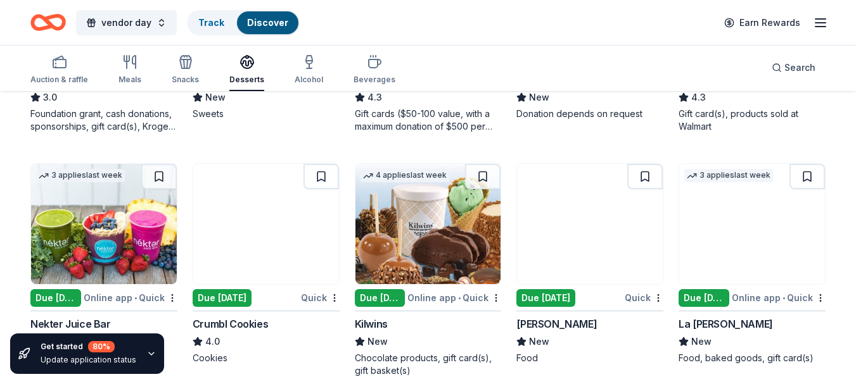
scroll to position [1075, 0]
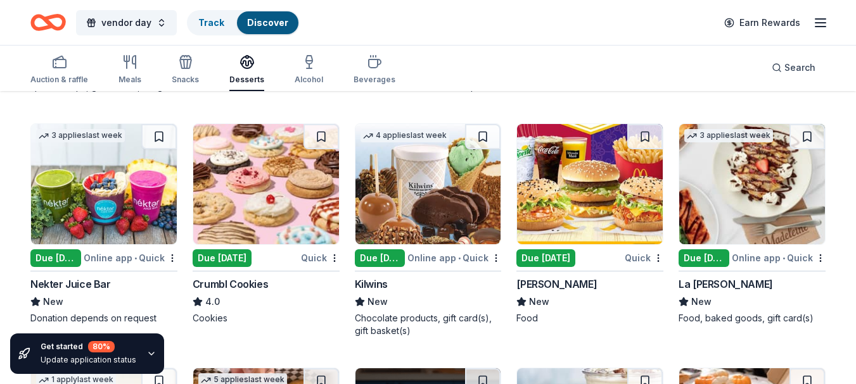
click at [255, 251] on div "Due today" at bounding box center [246, 258] width 106 height 16
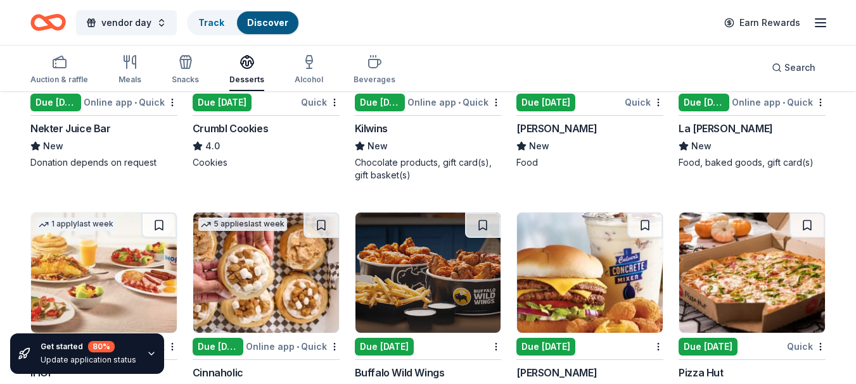
scroll to position [1361, 0]
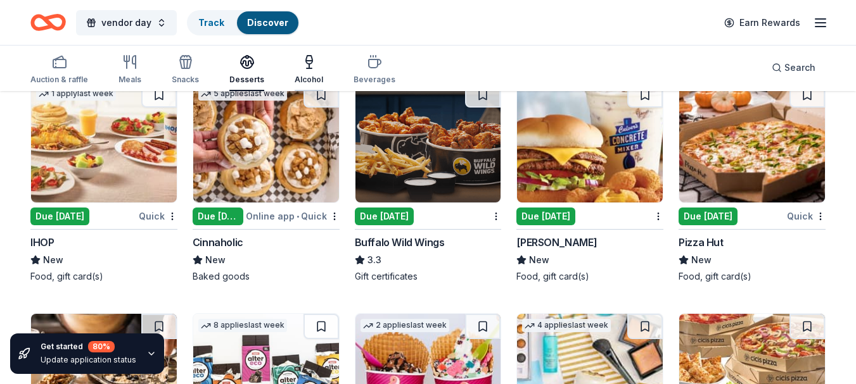
click at [305, 71] on div "Alcohol" at bounding box center [308, 69] width 28 height 30
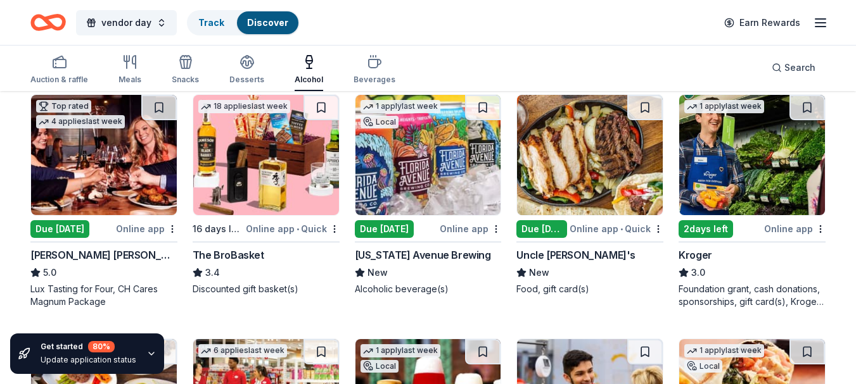
scroll to position [443, 0]
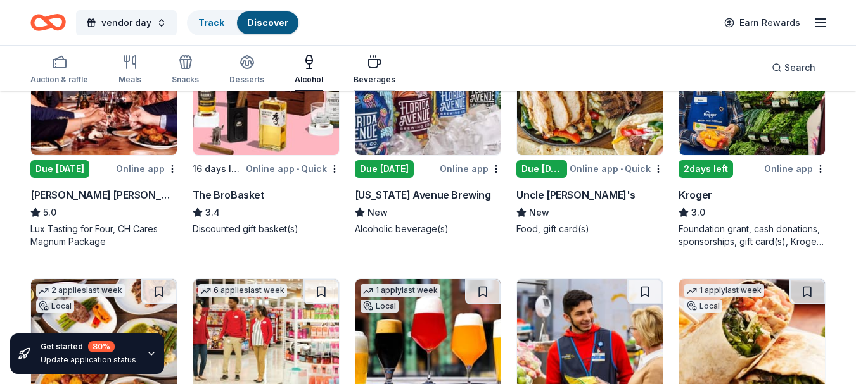
click at [367, 64] on icon "button" at bounding box center [374, 61] width 15 height 15
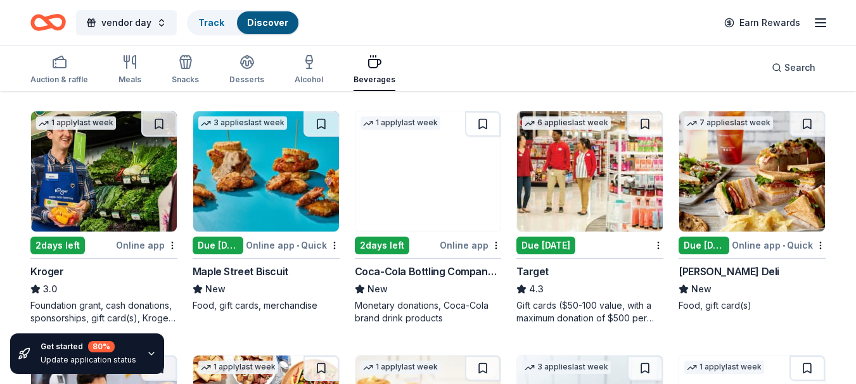
scroll to position [170, 0]
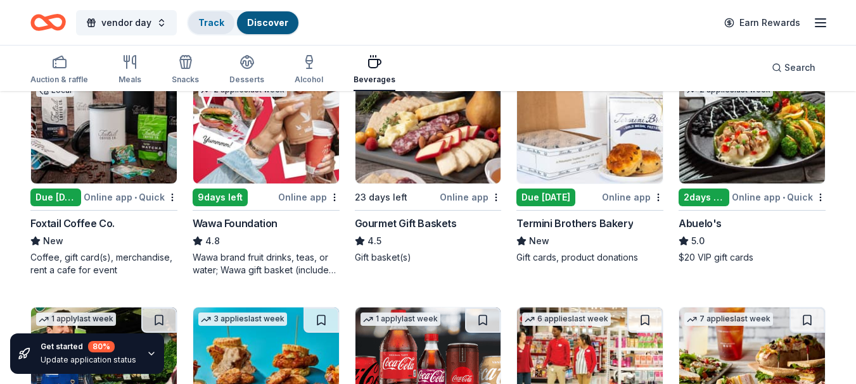
click at [201, 24] on link "Track" at bounding box center [211, 22] width 26 height 11
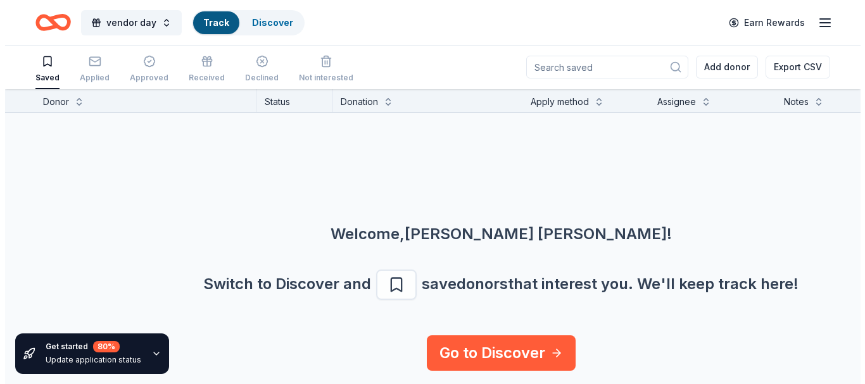
scroll to position [1, 0]
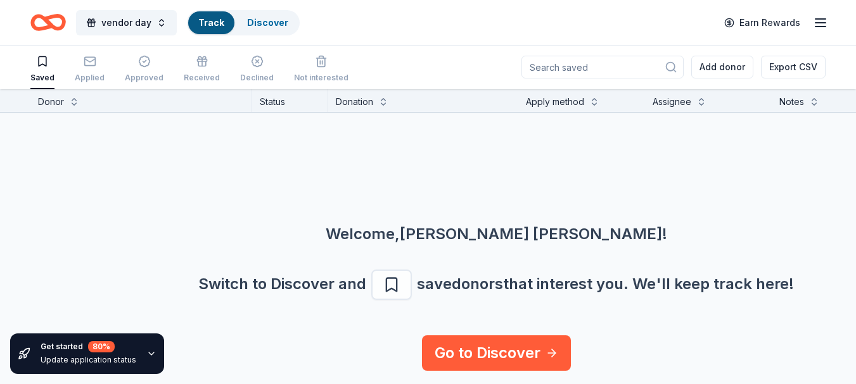
click at [310, 291] on div "Switch to Discover and save donors that interest you. We ' ll keep track here!" at bounding box center [496, 285] width 795 height 30
click at [160, 27] on button "vendor day" at bounding box center [126, 22] width 101 height 25
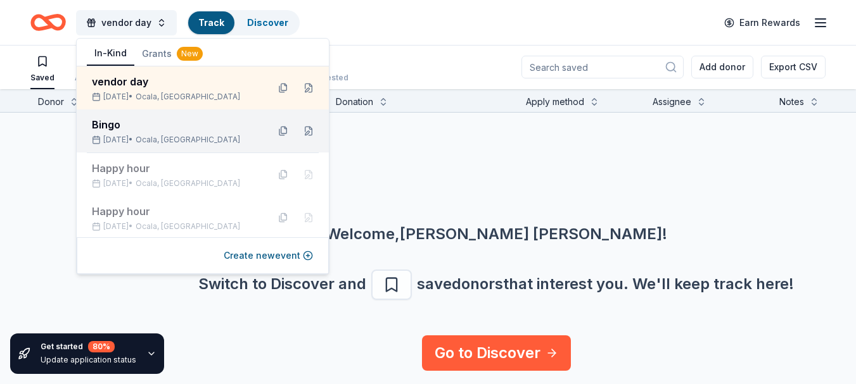
click at [160, 136] on div "Aug 22, 2025 • Ocala, FL" at bounding box center [175, 140] width 166 height 10
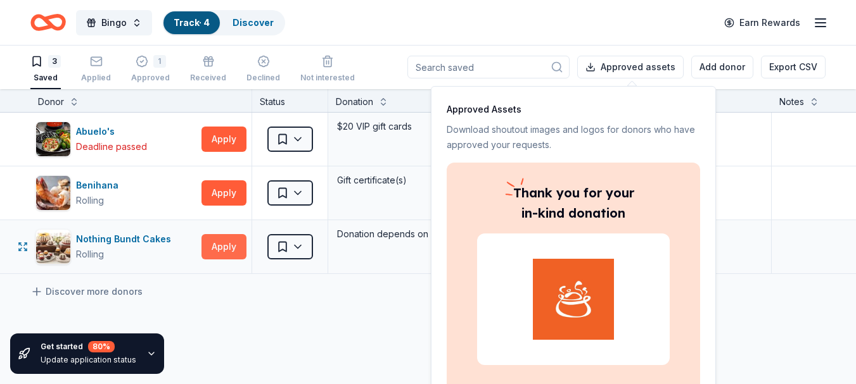
click at [219, 241] on button "Apply" at bounding box center [223, 246] width 45 height 25
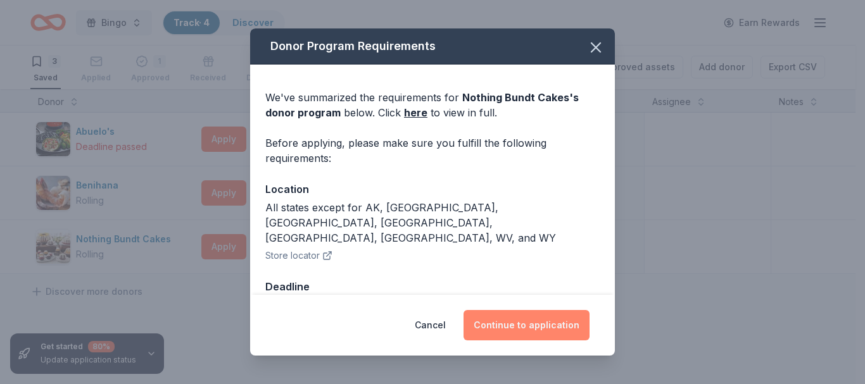
click at [557, 334] on button "Continue to application" at bounding box center [527, 325] width 126 height 30
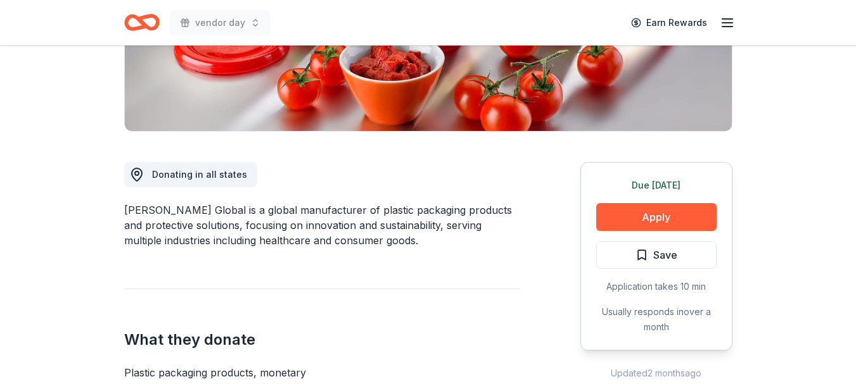
scroll to position [317, 0]
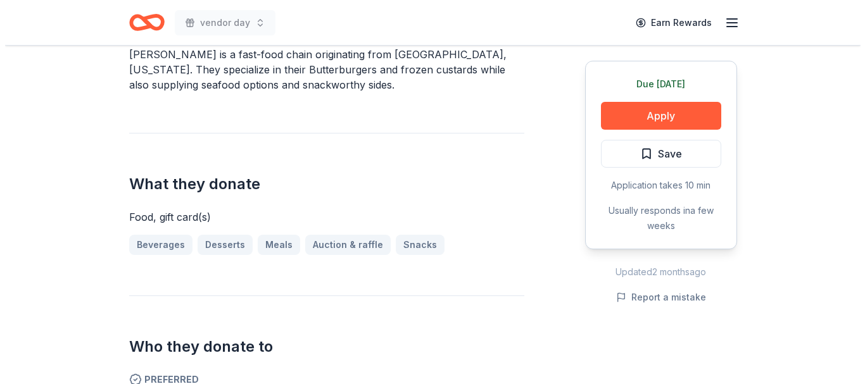
scroll to position [443, 0]
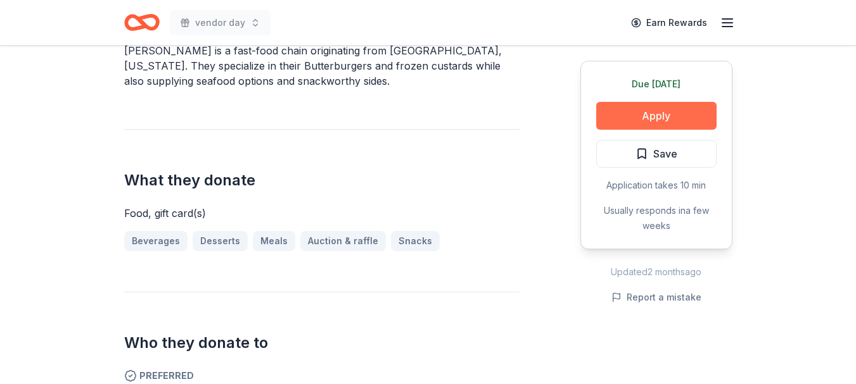
click at [673, 114] on button "Apply" at bounding box center [656, 116] width 120 height 28
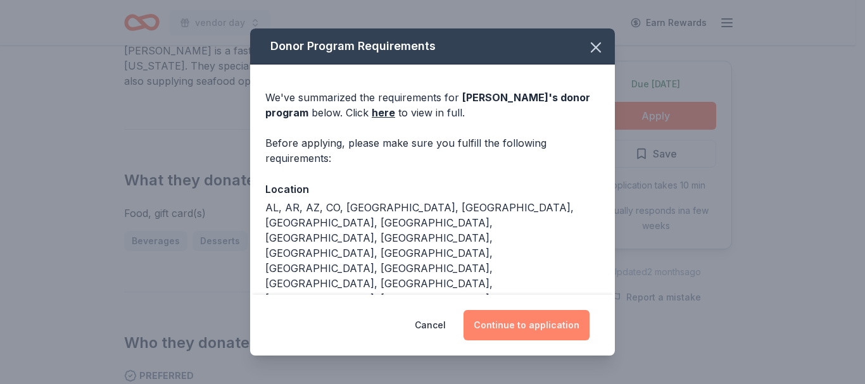
click at [511, 316] on button "Continue to application" at bounding box center [527, 325] width 126 height 30
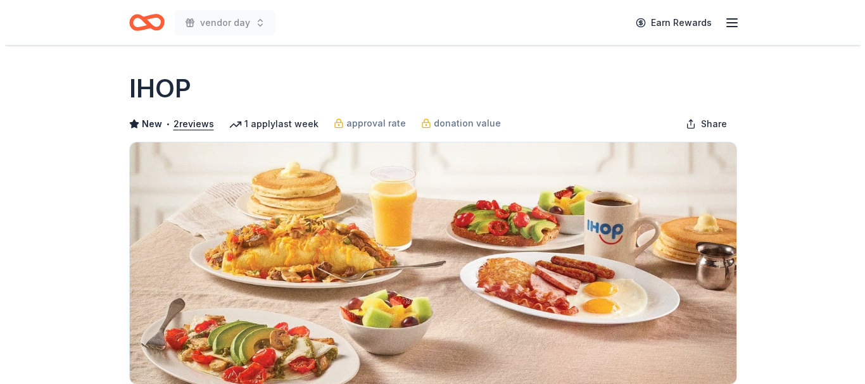
scroll to position [317, 0]
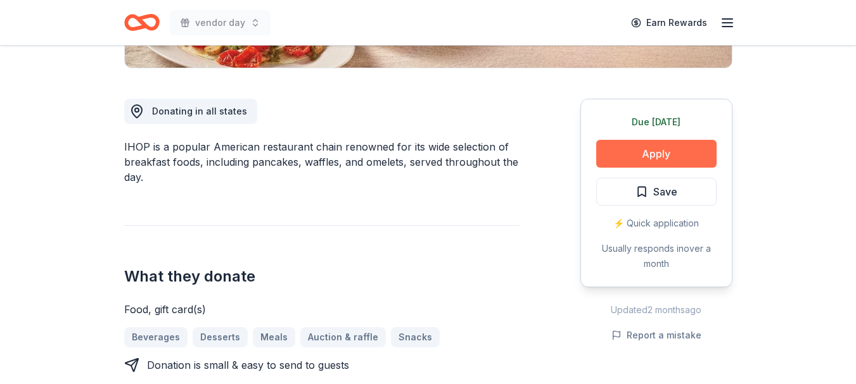
click at [676, 149] on button "Apply" at bounding box center [656, 154] width 120 height 28
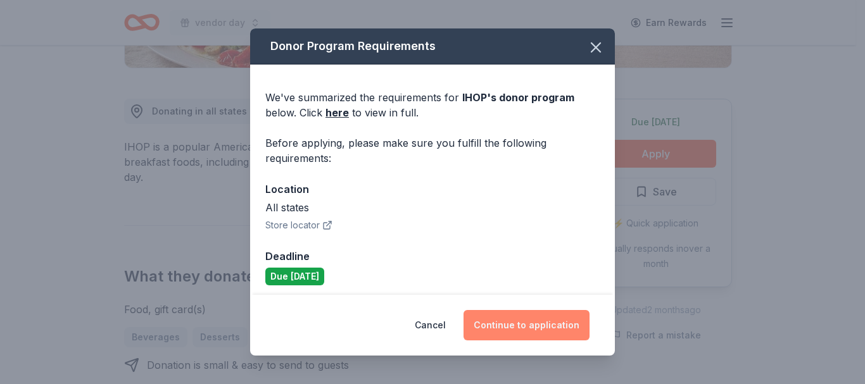
click at [508, 310] on button "Continue to application" at bounding box center [527, 325] width 126 height 30
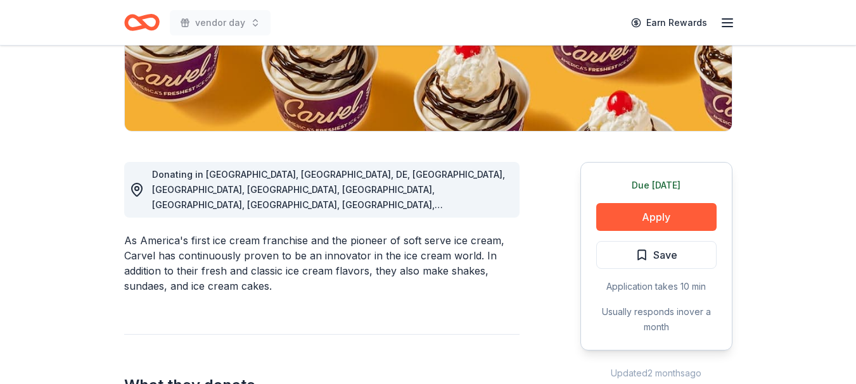
scroll to position [253, 0]
click at [661, 207] on button "Apply" at bounding box center [656, 217] width 120 height 28
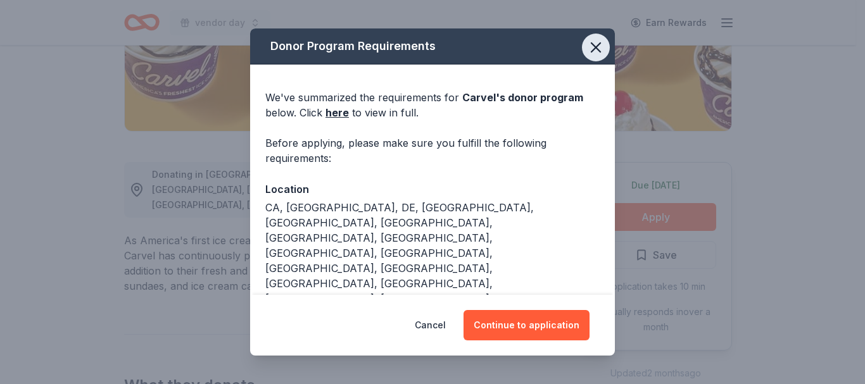
click at [591, 46] on icon "button" at bounding box center [596, 48] width 18 height 18
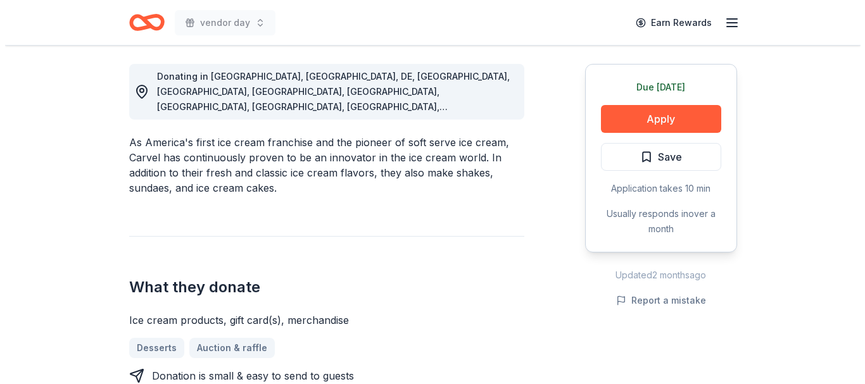
scroll to position [380, 0]
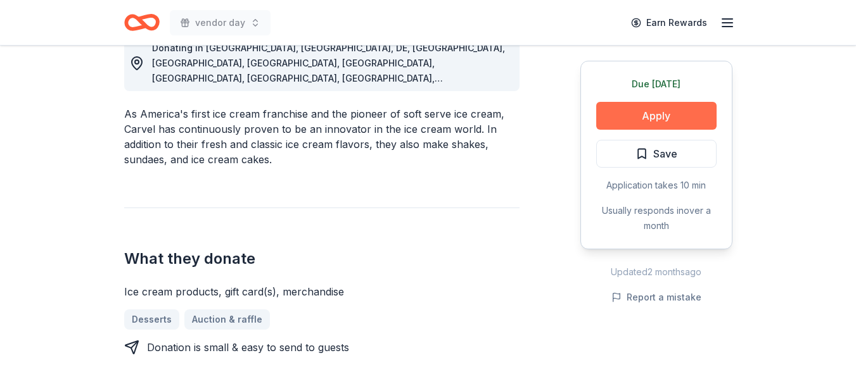
click at [658, 113] on button "Apply" at bounding box center [656, 116] width 120 height 28
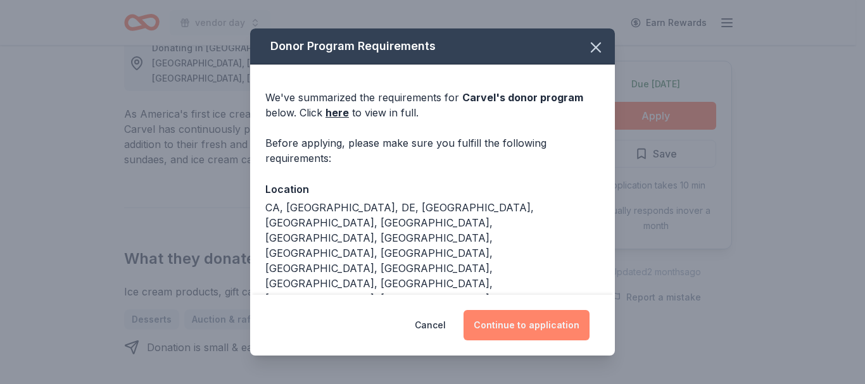
click at [516, 328] on button "Continue to application" at bounding box center [527, 325] width 126 height 30
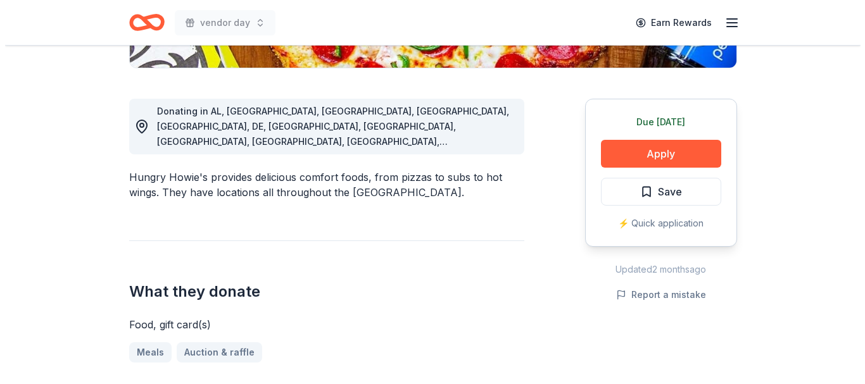
scroll to position [317, 0]
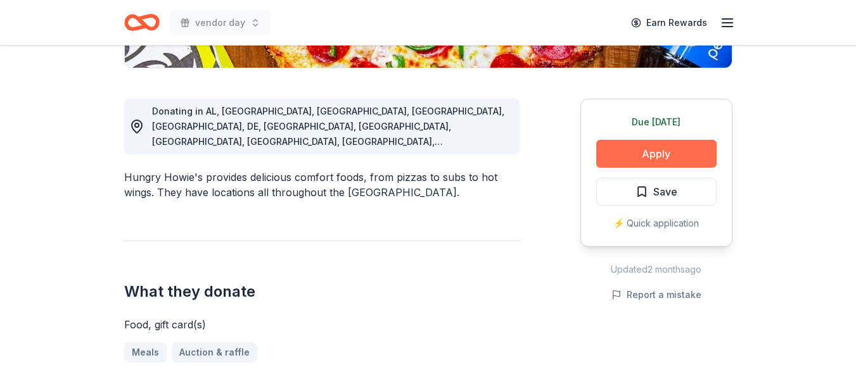
click at [650, 148] on button "Apply" at bounding box center [656, 154] width 120 height 28
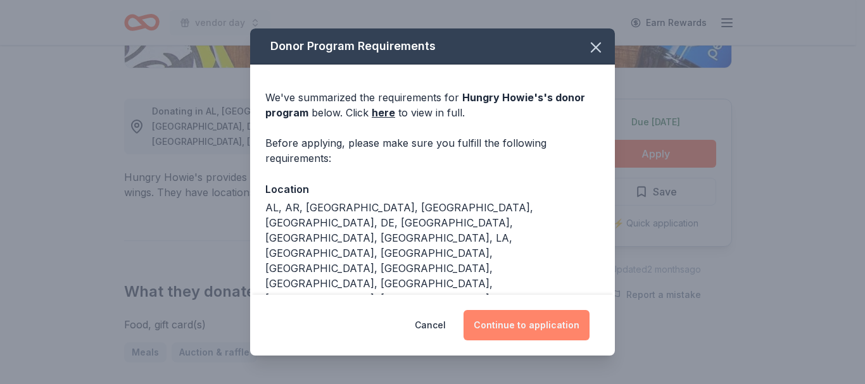
click at [507, 320] on button "Continue to application" at bounding box center [527, 325] width 126 height 30
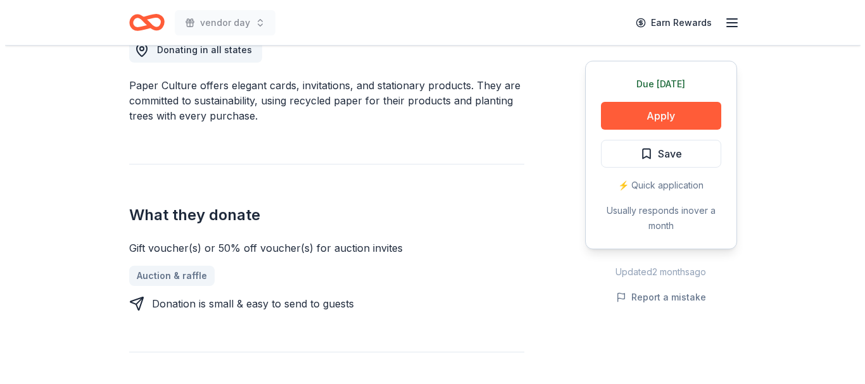
scroll to position [380, 0]
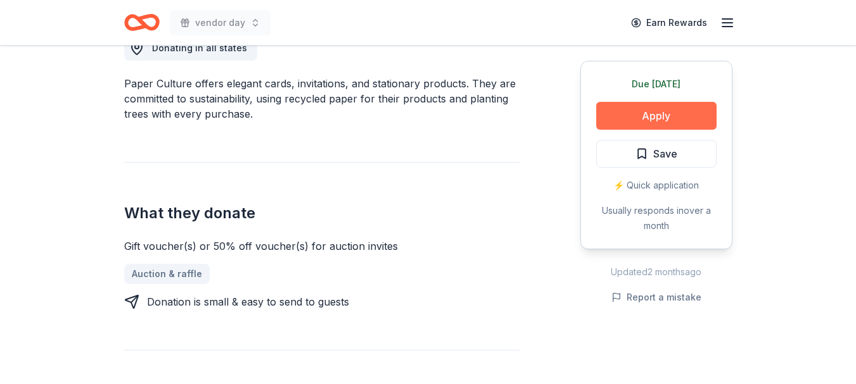
click at [655, 106] on button "Apply" at bounding box center [656, 116] width 120 height 28
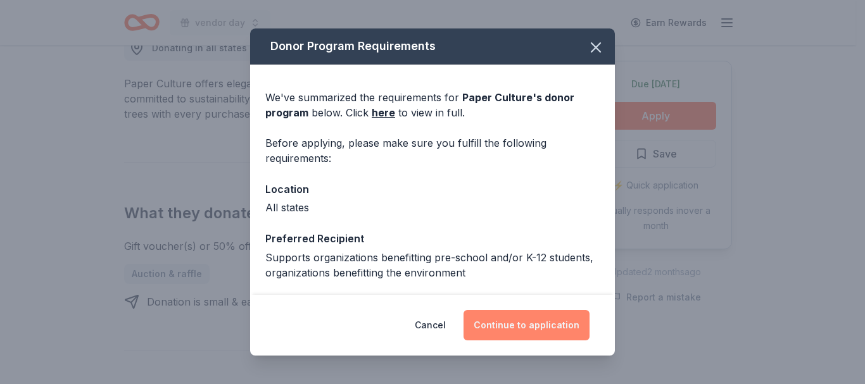
click at [531, 329] on button "Continue to application" at bounding box center [527, 325] width 126 height 30
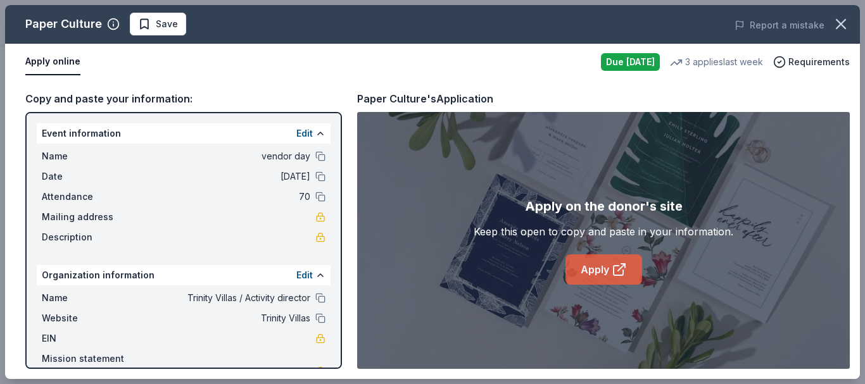
click at [617, 269] on icon at bounding box center [619, 269] width 15 height 15
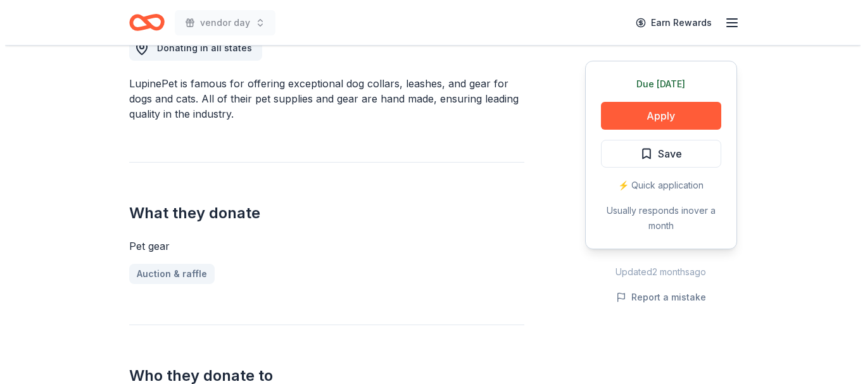
scroll to position [317, 0]
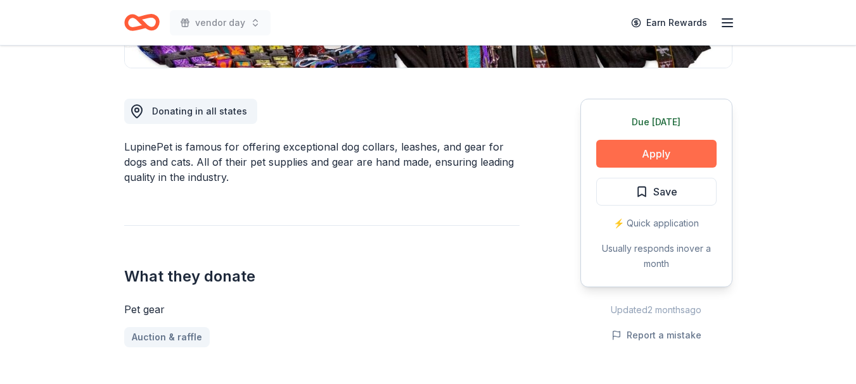
click at [652, 155] on button "Apply" at bounding box center [656, 154] width 120 height 28
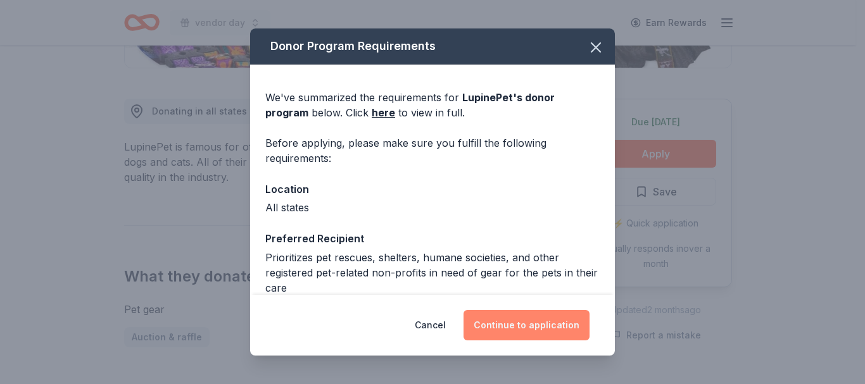
click at [519, 324] on button "Continue to application" at bounding box center [527, 325] width 126 height 30
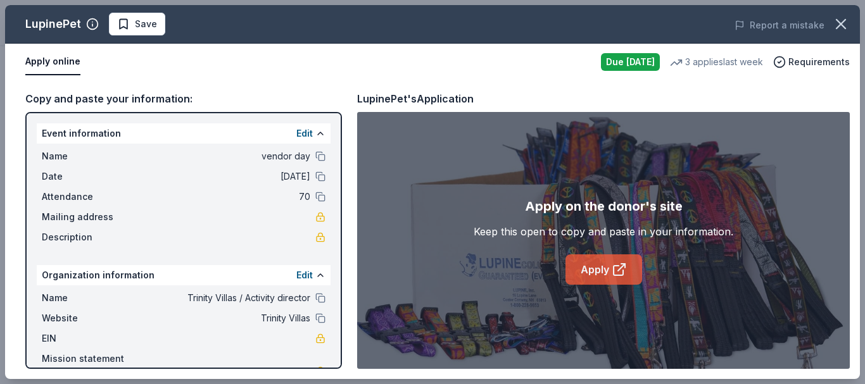
click at [590, 263] on link "Apply" at bounding box center [603, 270] width 77 height 30
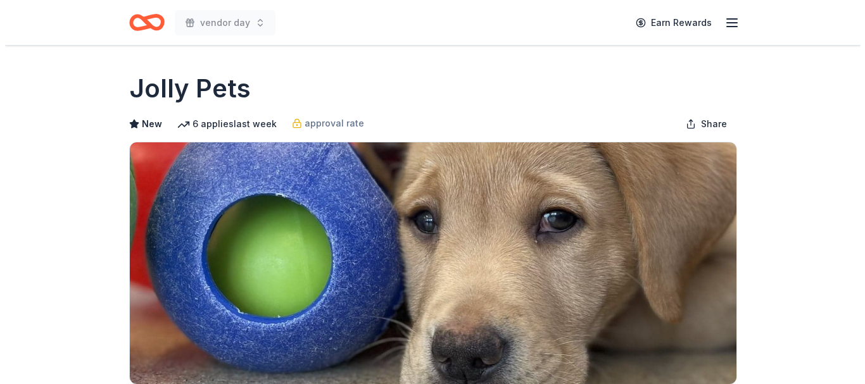
scroll to position [317, 0]
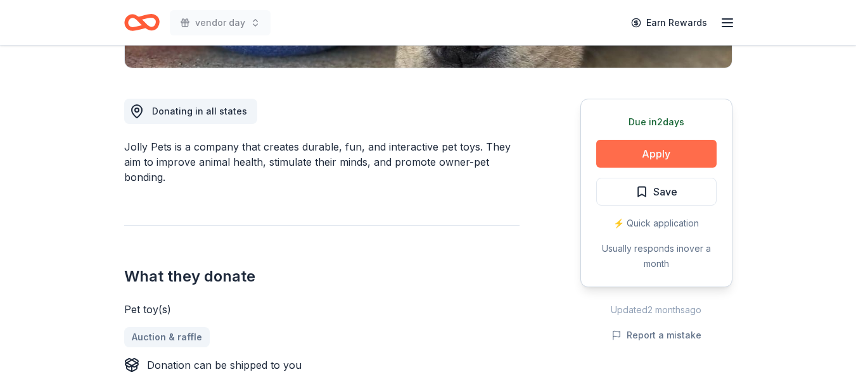
click at [633, 146] on button "Apply" at bounding box center [656, 154] width 120 height 28
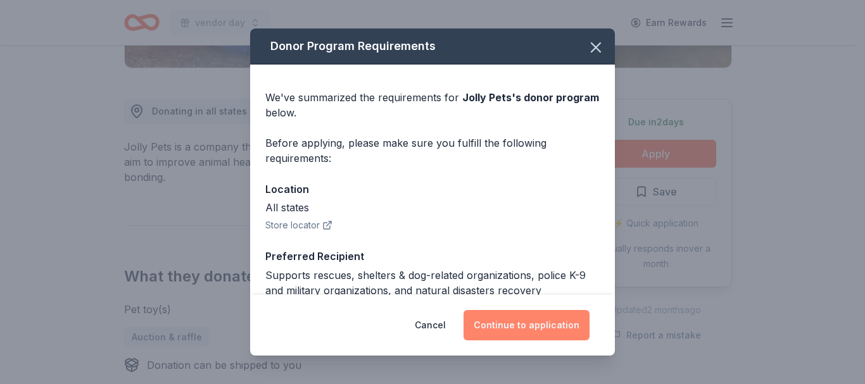
click at [496, 329] on button "Continue to application" at bounding box center [527, 325] width 126 height 30
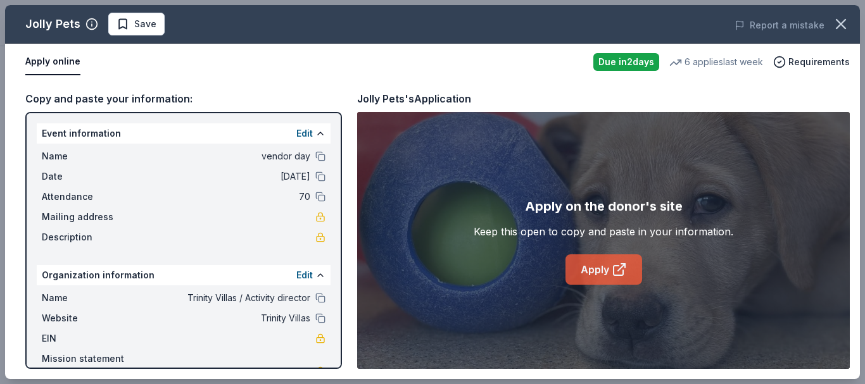
click at [616, 264] on icon at bounding box center [619, 269] width 15 height 15
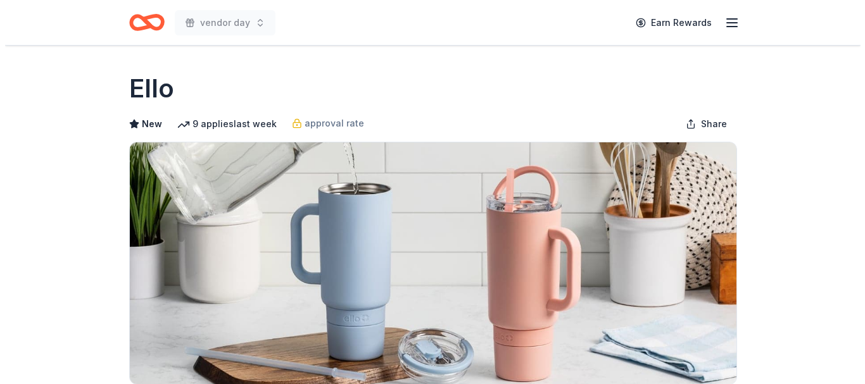
scroll to position [317, 0]
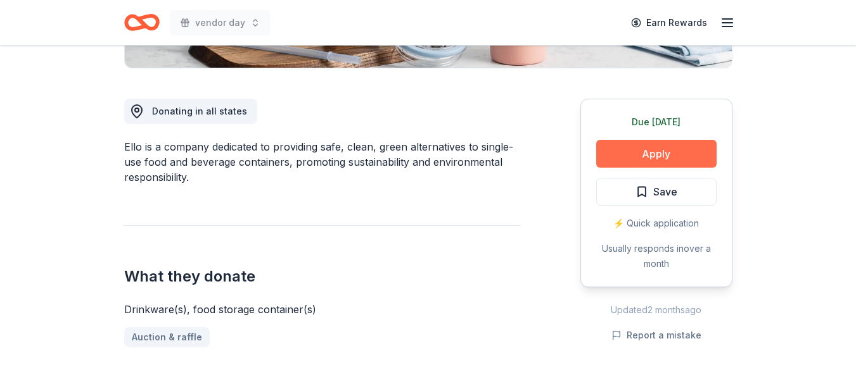
click at [625, 144] on button "Apply" at bounding box center [656, 154] width 120 height 28
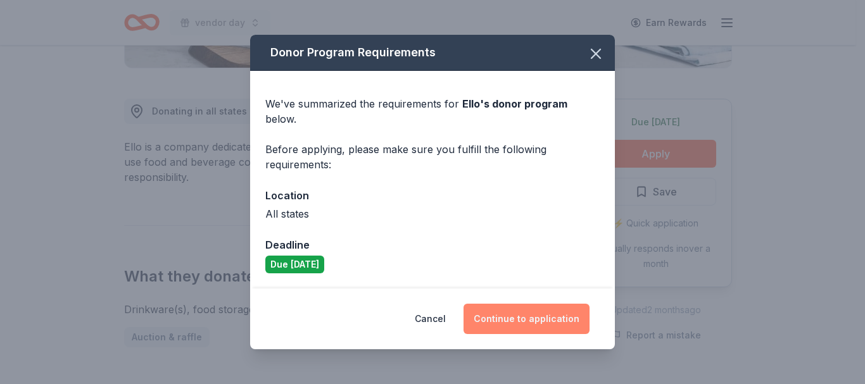
click at [496, 310] on button "Continue to application" at bounding box center [527, 319] width 126 height 30
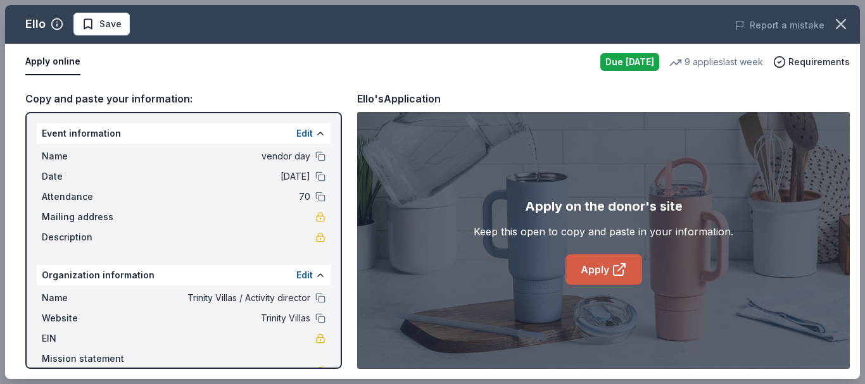
click at [591, 267] on link "Apply" at bounding box center [603, 270] width 77 height 30
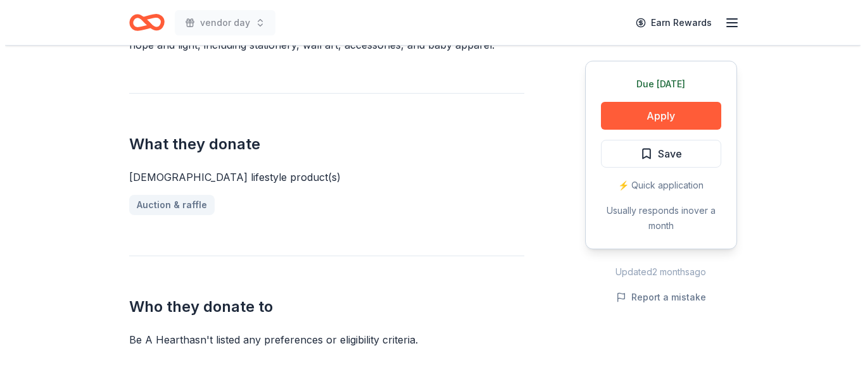
scroll to position [507, 0]
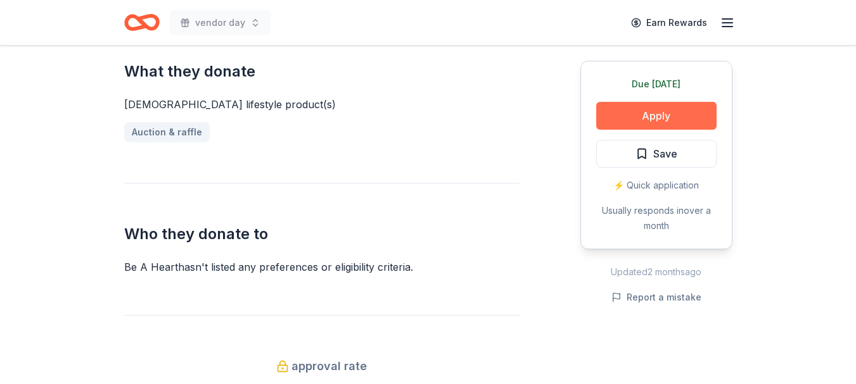
click at [633, 114] on button "Apply" at bounding box center [656, 116] width 120 height 28
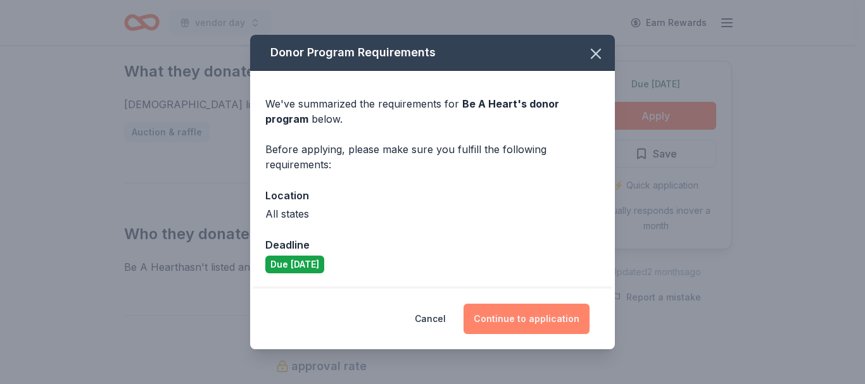
click at [524, 319] on button "Continue to application" at bounding box center [527, 319] width 126 height 30
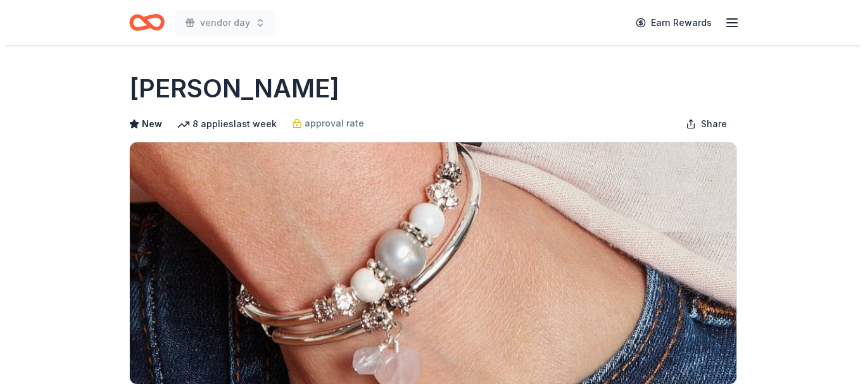
scroll to position [317, 0]
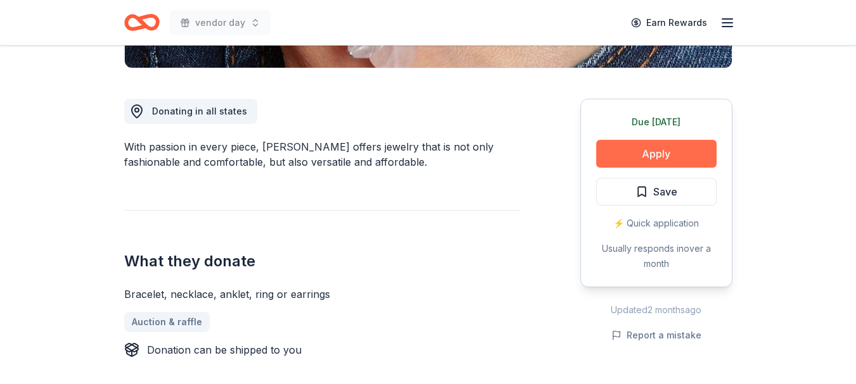
click at [673, 149] on button "Apply" at bounding box center [656, 154] width 120 height 28
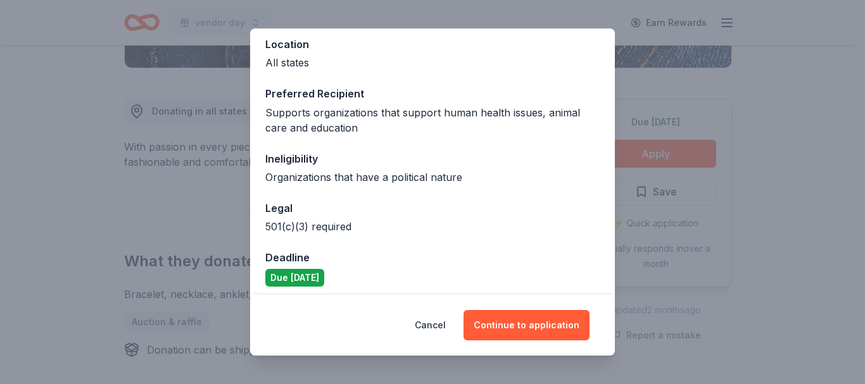
scroll to position [151, 0]
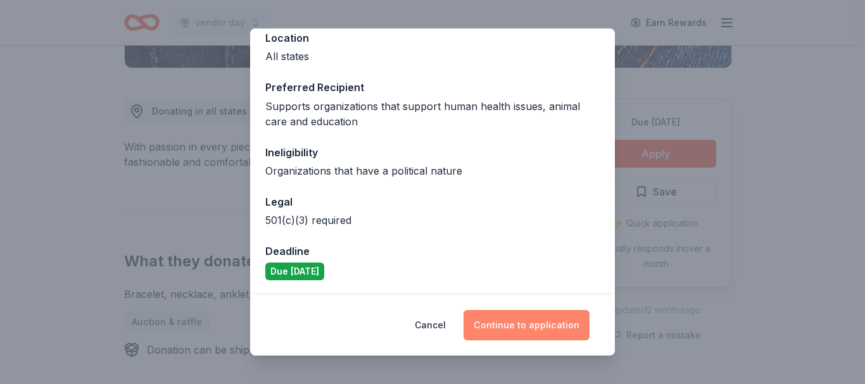
click at [517, 323] on button "Continue to application" at bounding box center [527, 325] width 126 height 30
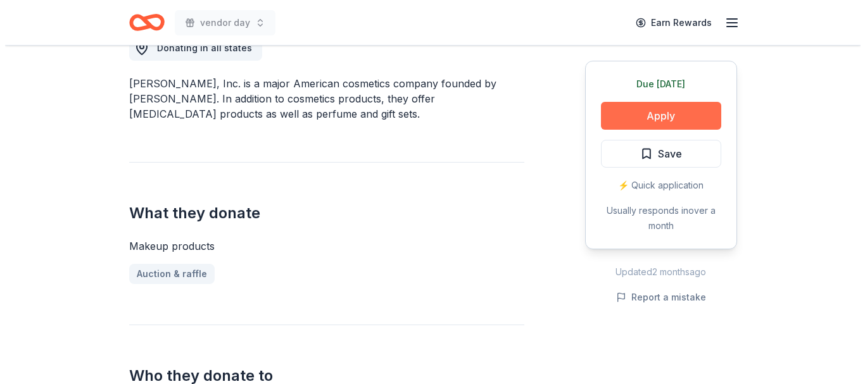
scroll to position [380, 0]
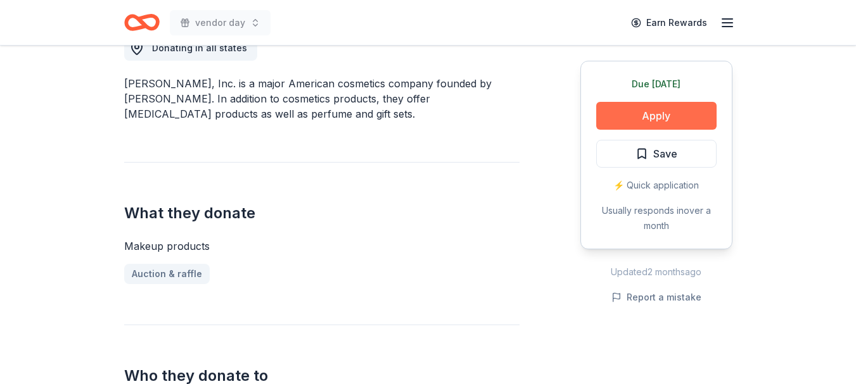
click at [630, 111] on button "Apply" at bounding box center [656, 116] width 120 height 28
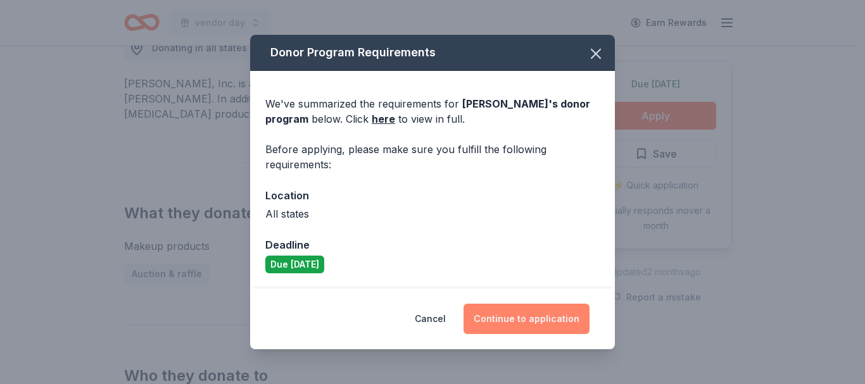
click at [534, 317] on button "Continue to application" at bounding box center [527, 319] width 126 height 30
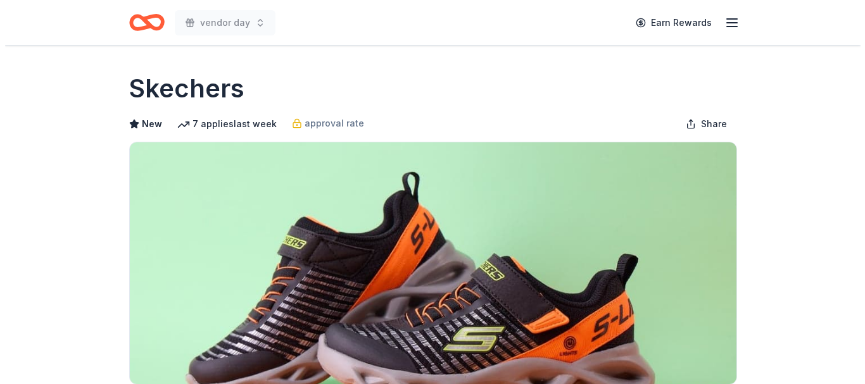
scroll to position [317, 0]
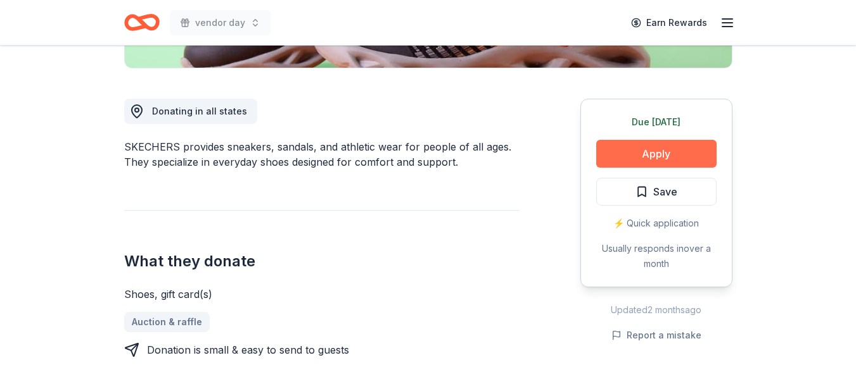
click at [673, 154] on button "Apply" at bounding box center [656, 154] width 120 height 28
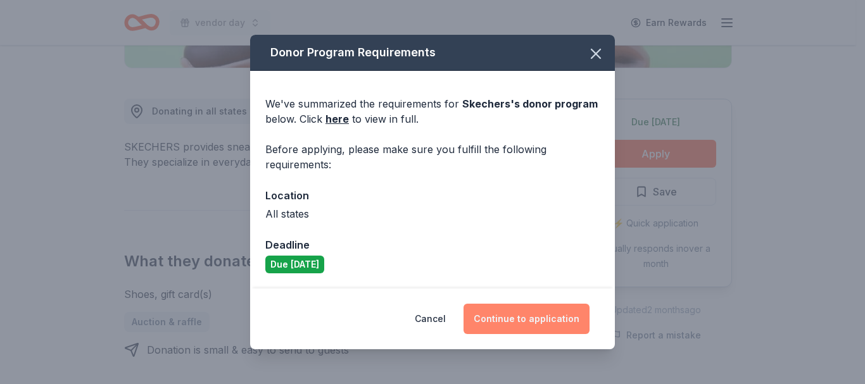
click at [498, 319] on button "Continue to application" at bounding box center [527, 319] width 126 height 30
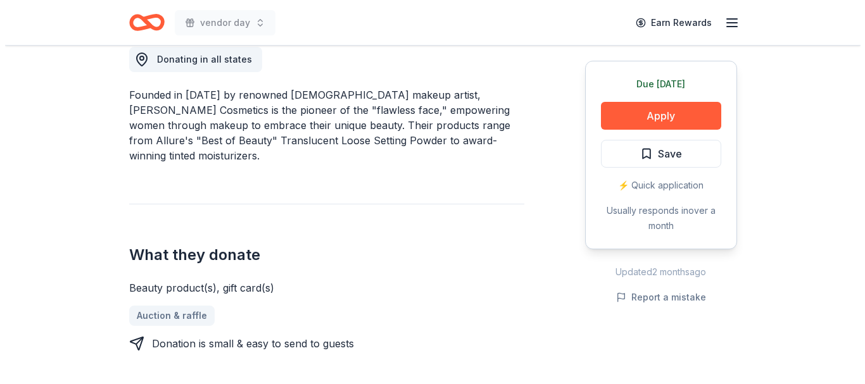
scroll to position [380, 0]
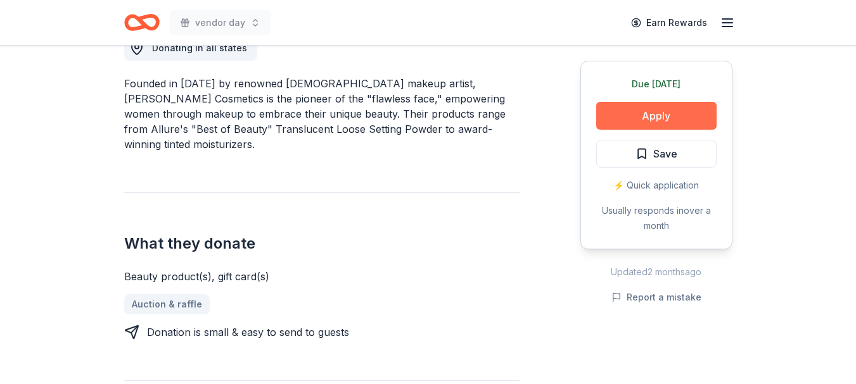
click at [691, 113] on button "Apply" at bounding box center [656, 116] width 120 height 28
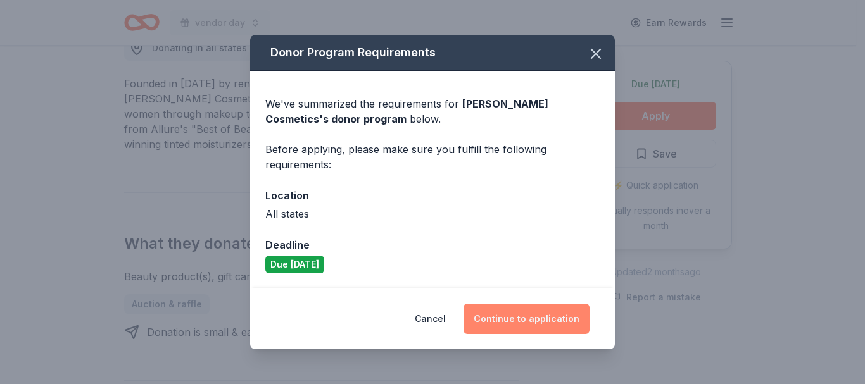
click at [518, 323] on button "Continue to application" at bounding box center [527, 319] width 126 height 30
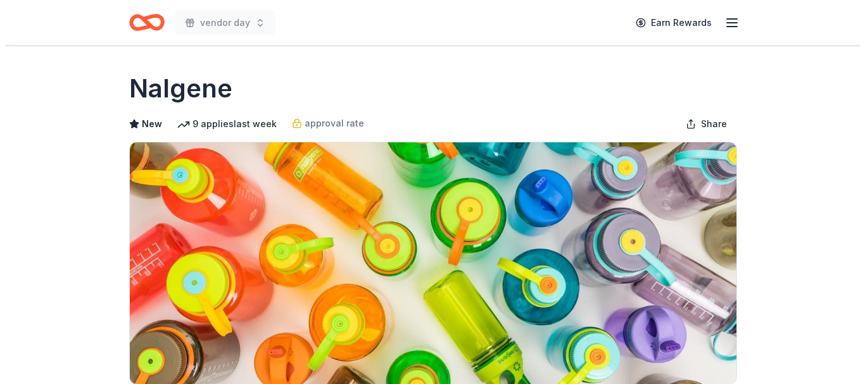
scroll to position [253, 0]
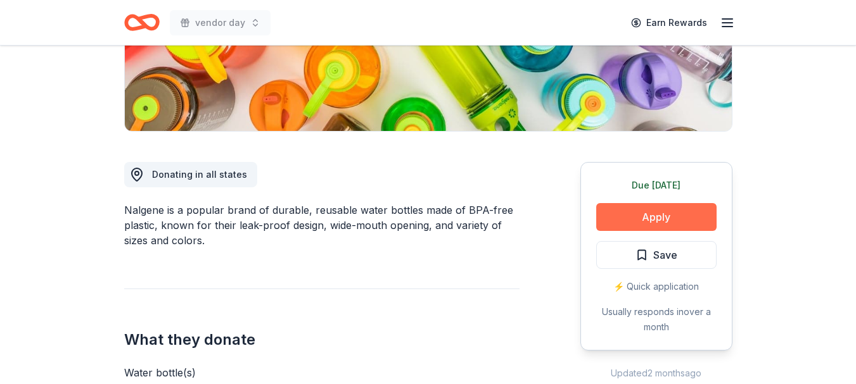
click at [648, 212] on button "Apply" at bounding box center [656, 217] width 120 height 28
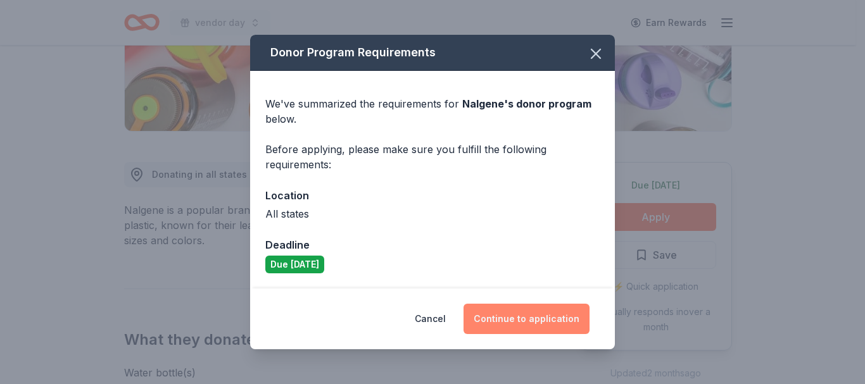
click at [516, 317] on button "Continue to application" at bounding box center [527, 319] width 126 height 30
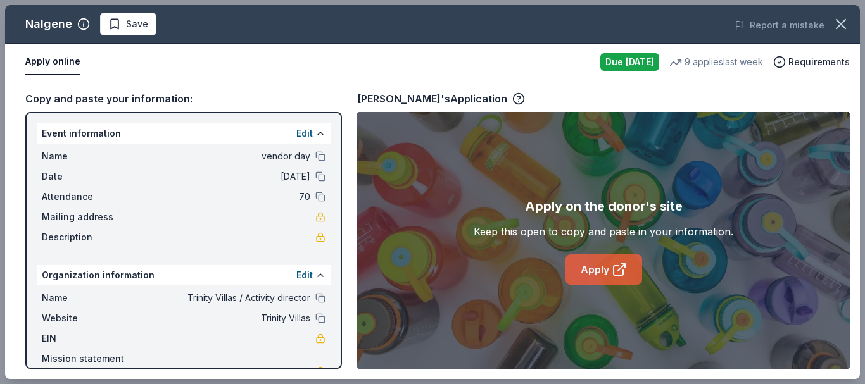
click at [608, 274] on link "Apply" at bounding box center [603, 270] width 77 height 30
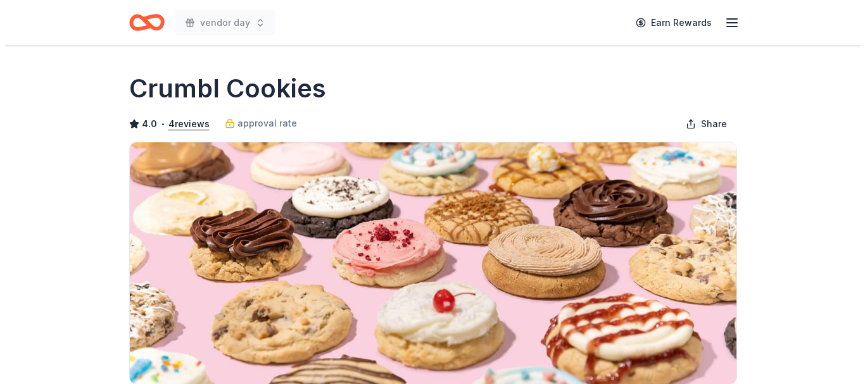
scroll to position [317, 0]
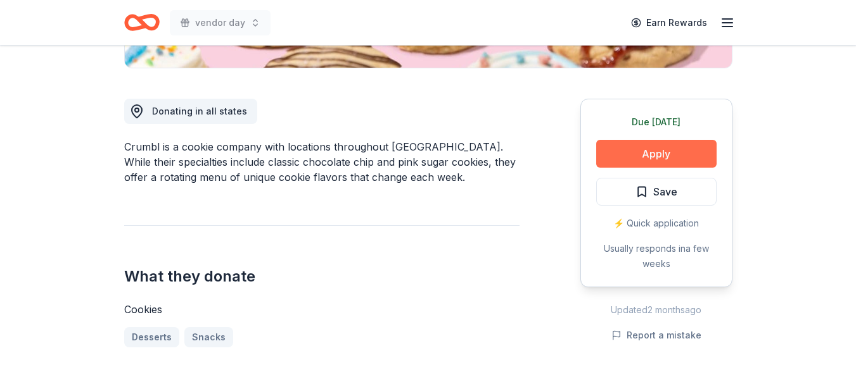
click at [626, 156] on button "Apply" at bounding box center [656, 154] width 120 height 28
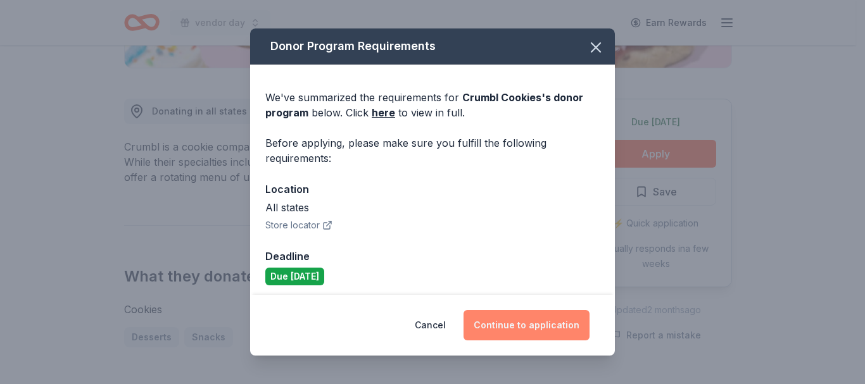
click at [527, 319] on button "Continue to application" at bounding box center [527, 325] width 126 height 30
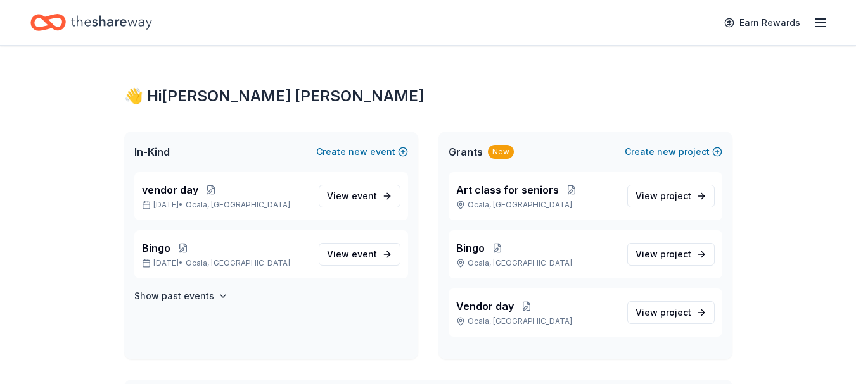
scroll to position [63, 0]
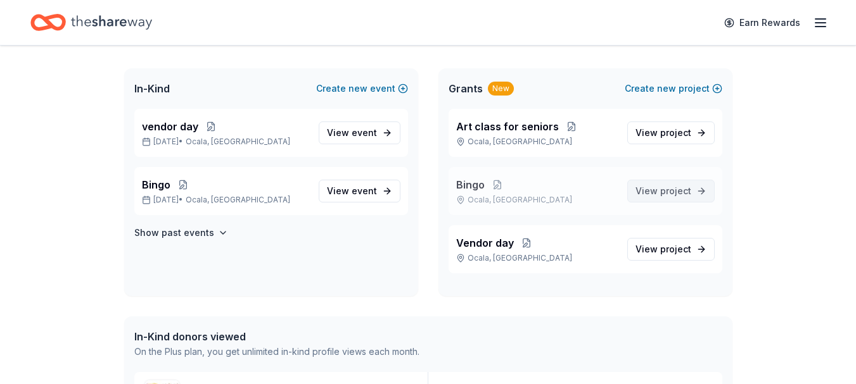
click at [695, 198] on link "View project" at bounding box center [670, 191] width 87 height 23
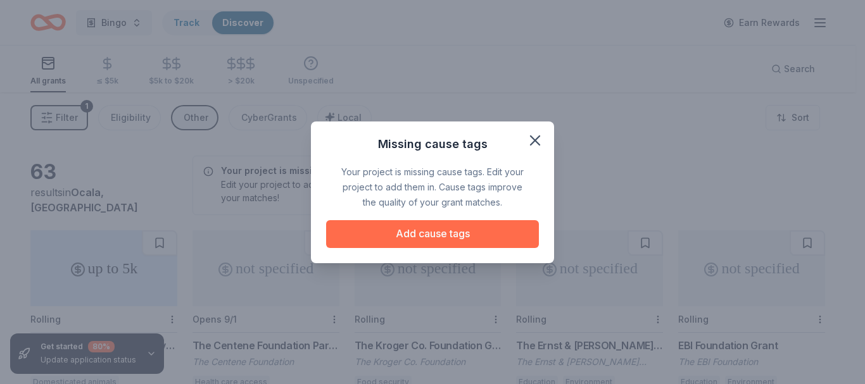
click at [420, 237] on button "Add cause tags" at bounding box center [432, 234] width 213 height 28
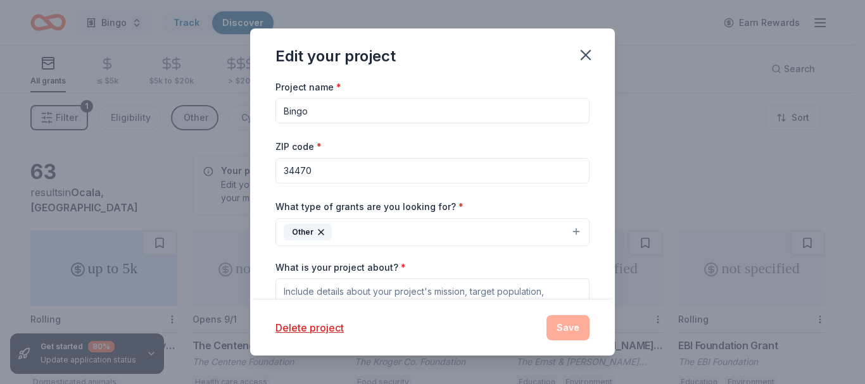
click at [462, 229] on button "Other" at bounding box center [432, 232] width 314 height 28
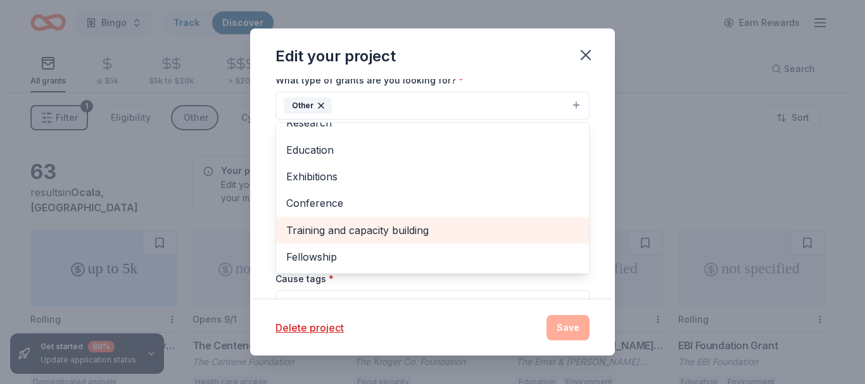
scroll to position [190, 0]
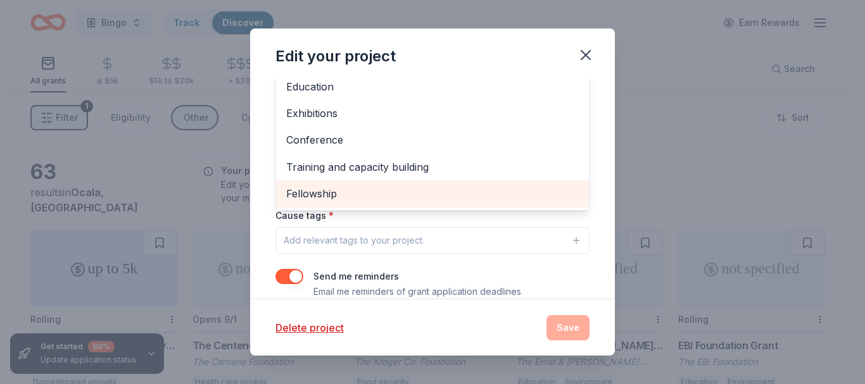
click at [323, 187] on span "Fellowship" at bounding box center [432, 194] width 293 height 16
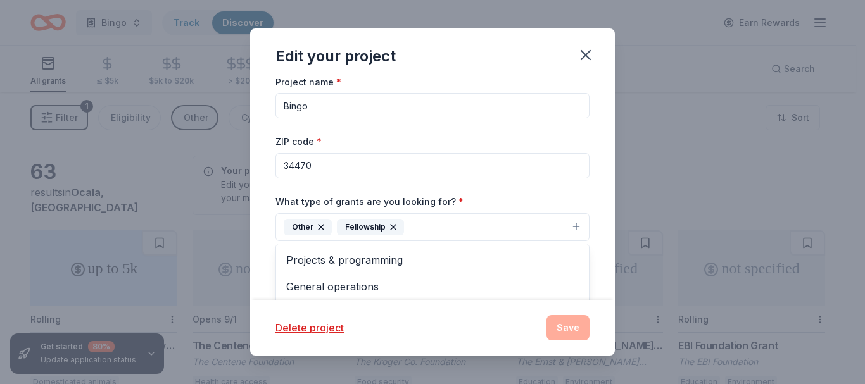
scroll to position [0, 0]
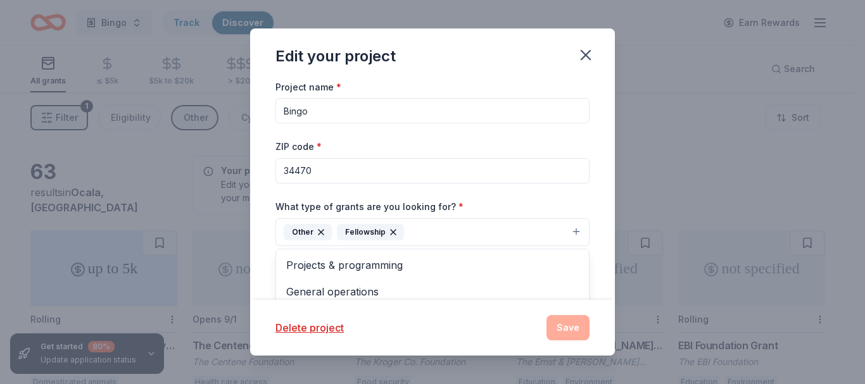
click at [600, 246] on div "Project name * Bingo ZIP code * 34470 What type of grants are you looking for? …" at bounding box center [432, 190] width 365 height 222
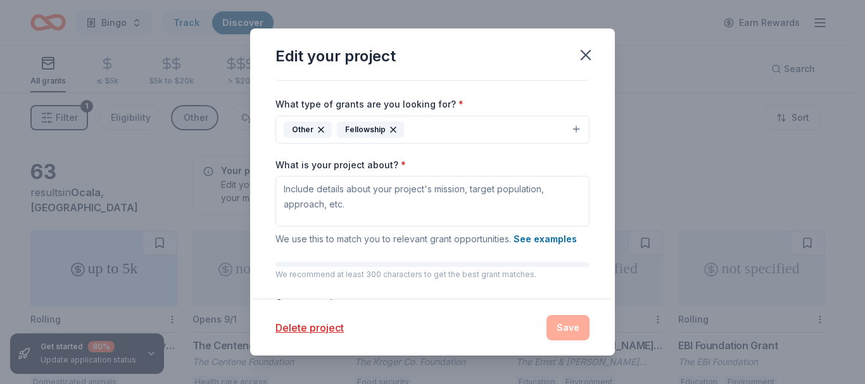
scroll to position [127, 0]
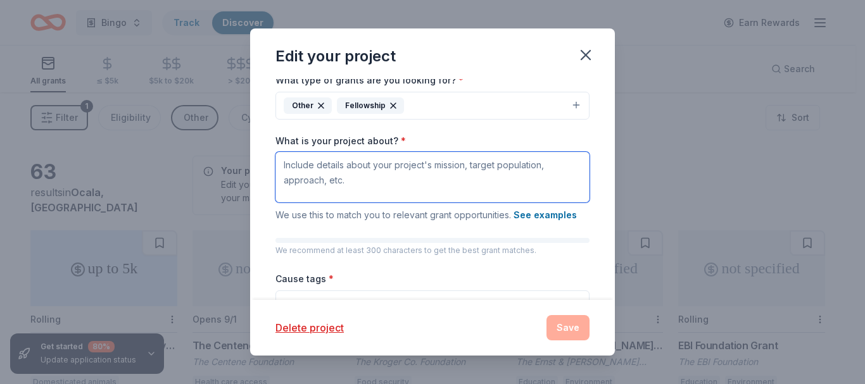
click at [439, 181] on textarea "What is your project about? *" at bounding box center [432, 177] width 314 height 51
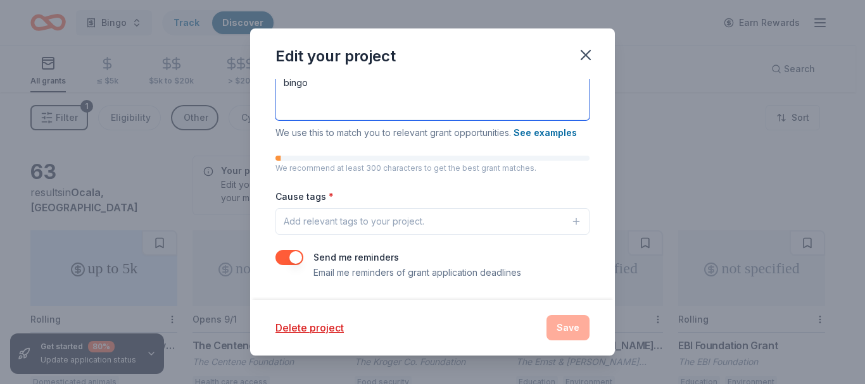
type textarea "bingo"
click at [403, 218] on div "Add relevant tags to your project." at bounding box center [354, 221] width 141 height 15
click at [512, 218] on button "Add relevant tags to your project." at bounding box center [432, 221] width 314 height 27
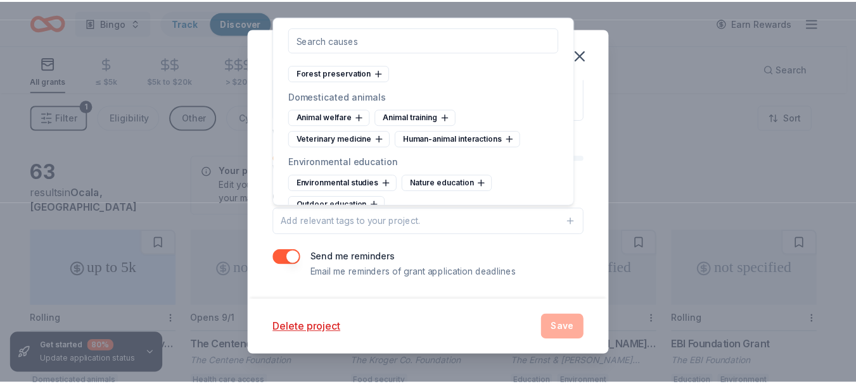
scroll to position [1456, 0]
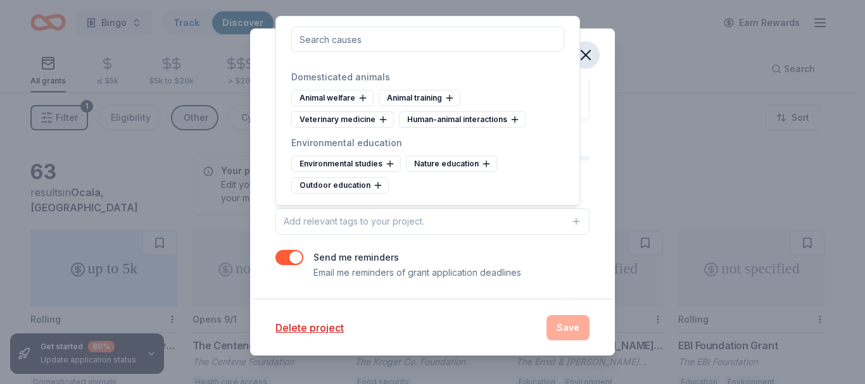
click at [587, 55] on icon "button" at bounding box center [586, 55] width 18 height 18
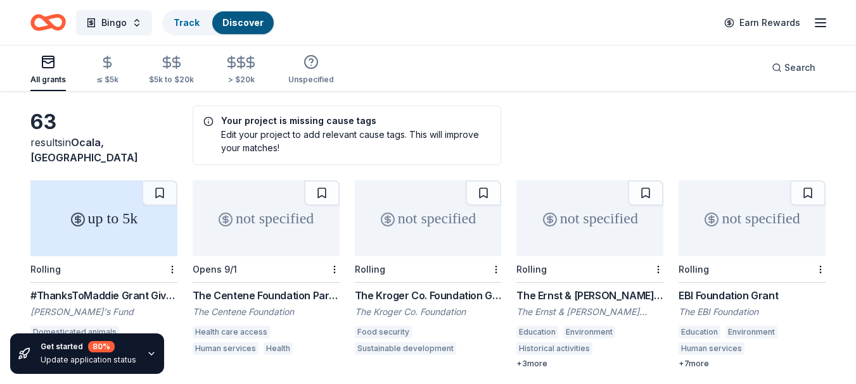
scroll to position [0, 0]
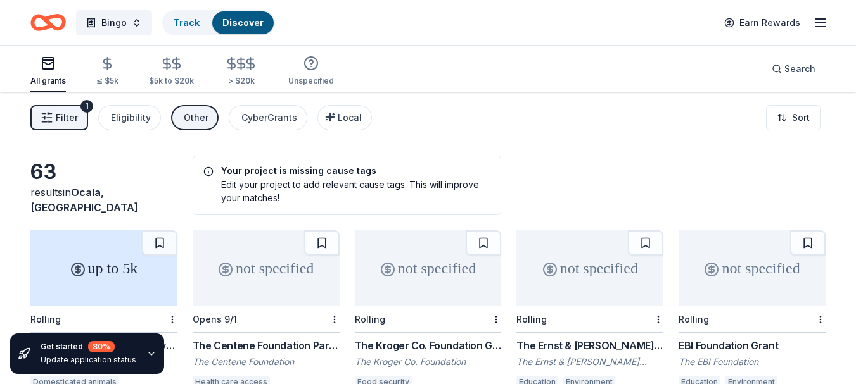
click at [249, 22] on link "Discover" at bounding box center [242, 22] width 41 height 11
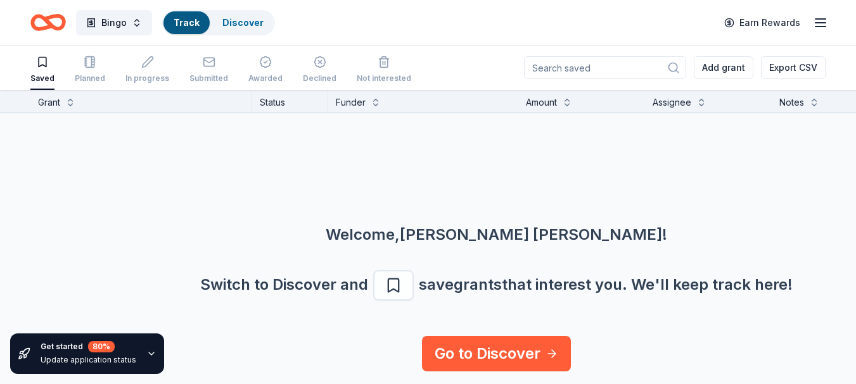
scroll to position [1, 0]
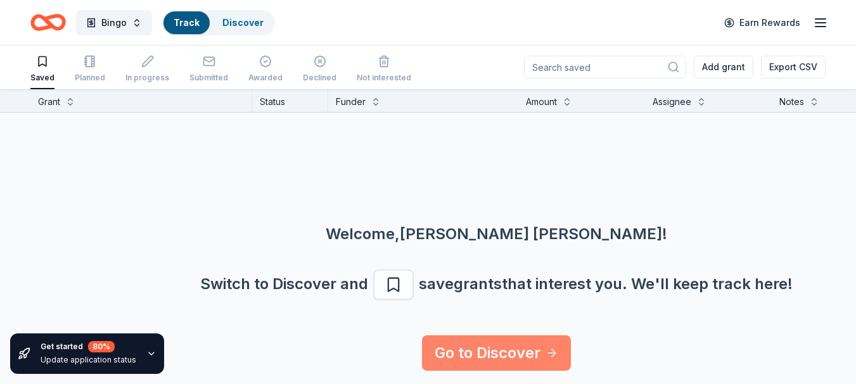
click at [498, 350] on link "Go to Discover" at bounding box center [496, 353] width 149 height 35
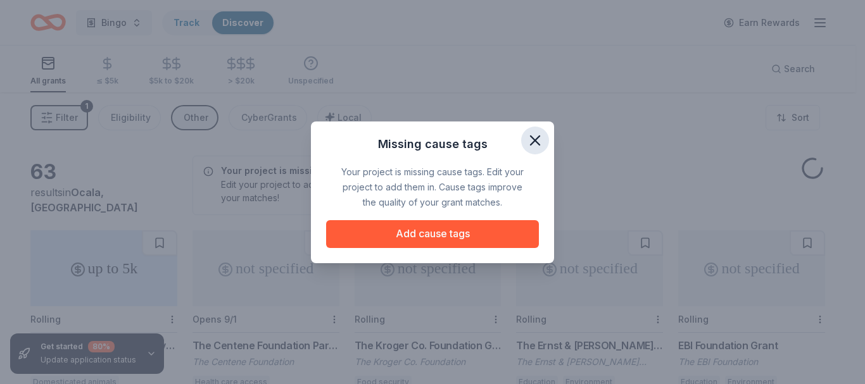
click at [538, 138] on icon "button" at bounding box center [535, 140] width 9 height 9
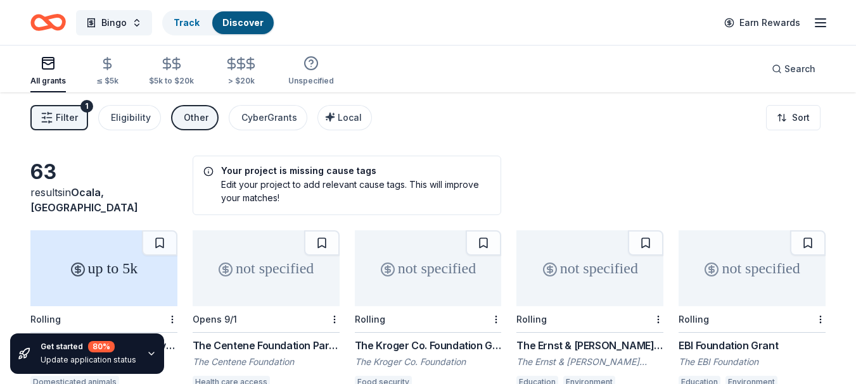
click at [51, 23] on icon "Home" at bounding box center [54, 22] width 20 height 13
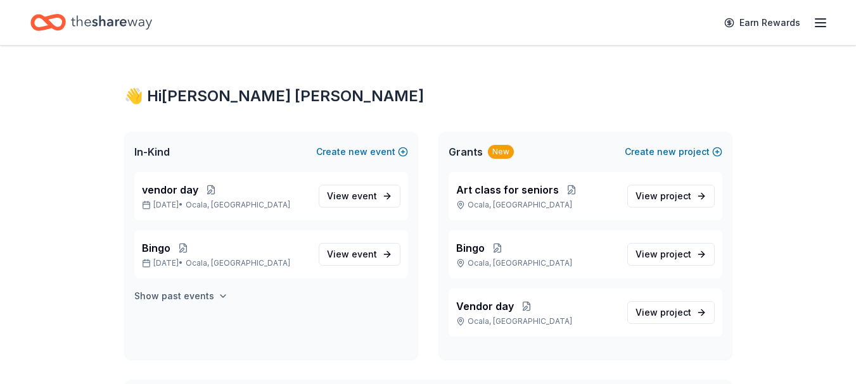
click at [172, 297] on h4 "Show past events" at bounding box center [174, 296] width 80 height 15
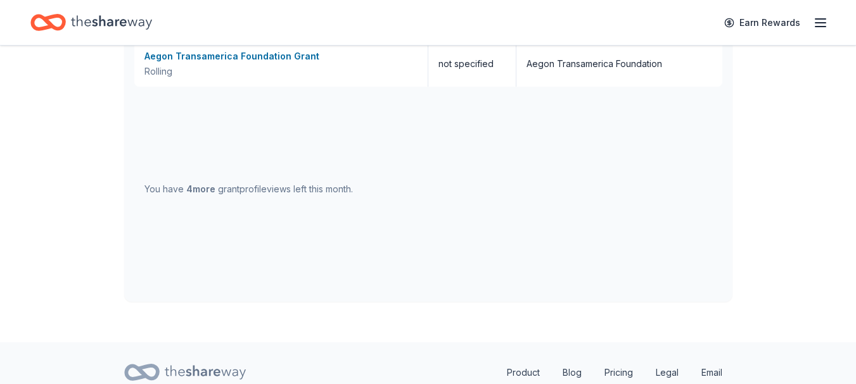
scroll to position [760, 0]
